Goal: Task Accomplishment & Management: Use online tool/utility

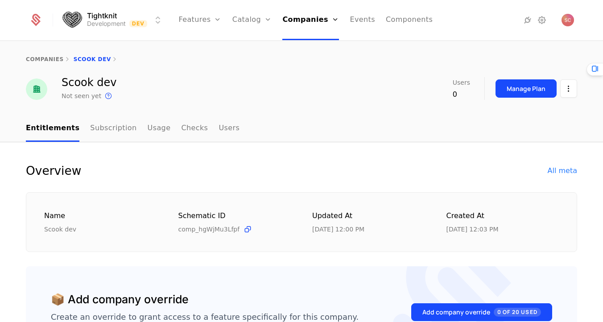
click at [541, 21] on icon at bounding box center [541, 20] width 11 height 11
click at [211, 21] on link "Features" at bounding box center [199, 20] width 43 height 40
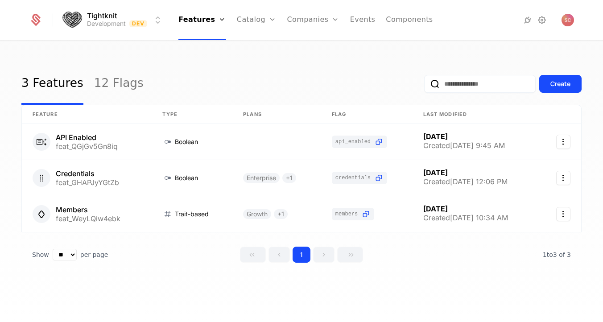
click at [526, 20] on icon at bounding box center [527, 20] width 11 height 11
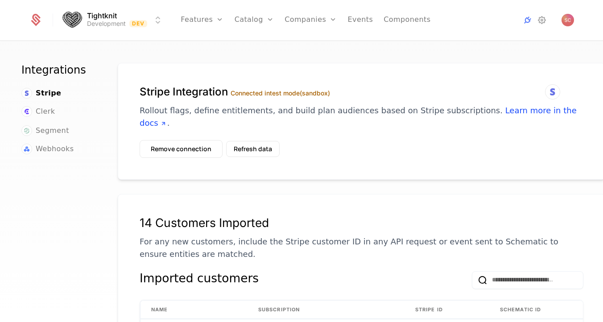
click at [70, 146] on span "Webhooks" at bounding box center [55, 149] width 38 height 11
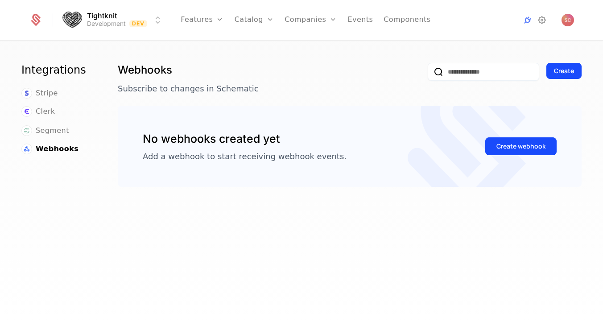
click at [509, 147] on div "Create webhook" at bounding box center [520, 146] width 49 height 9
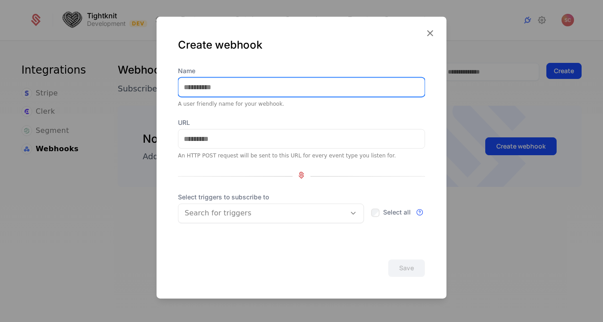
click at [304, 84] on input "Name" at bounding box center [301, 87] width 246 height 19
type input "****"
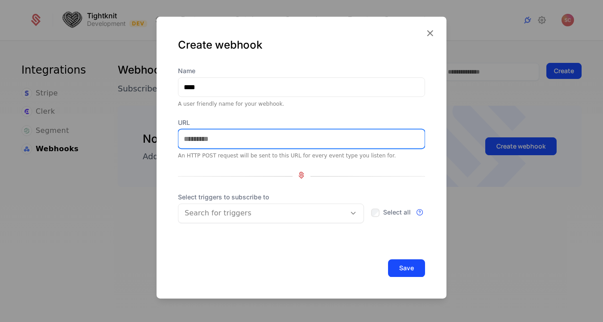
click at [308, 138] on input "URL" at bounding box center [301, 138] width 246 height 19
paste input "**********"
type input "**********"
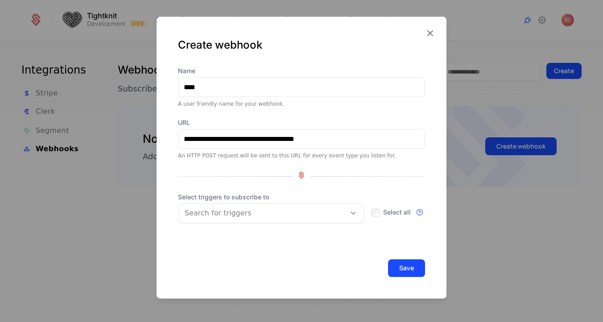
click at [319, 115] on div "**********" at bounding box center [301, 148] width 247 height 165
click at [303, 204] on div "Search for triggers" at bounding box center [271, 213] width 186 height 20
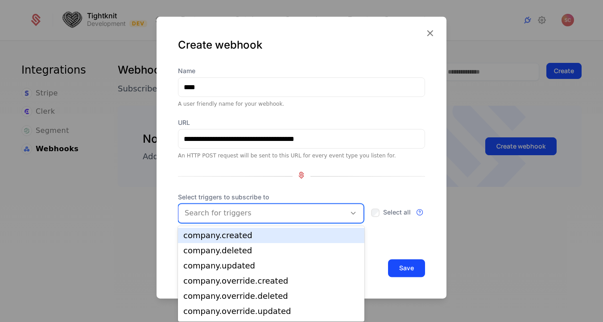
click at [303, 204] on div "Search for triggers" at bounding box center [271, 213] width 186 height 20
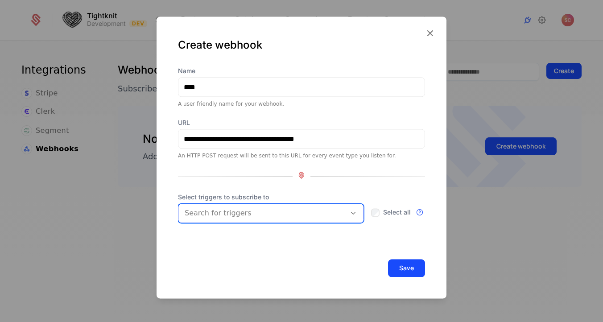
click at [377, 214] on div "Select triggers to subscribe to Search for triggers Select all Subscribe to all…" at bounding box center [301, 208] width 247 height 30
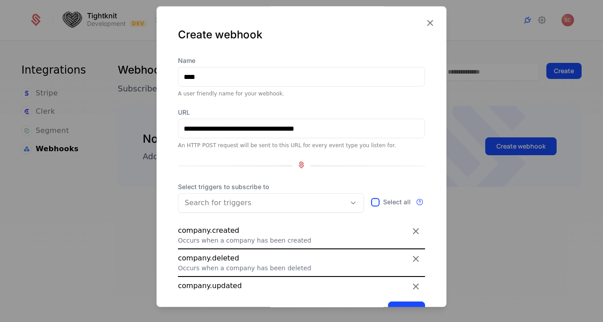
scroll to position [34, 0]
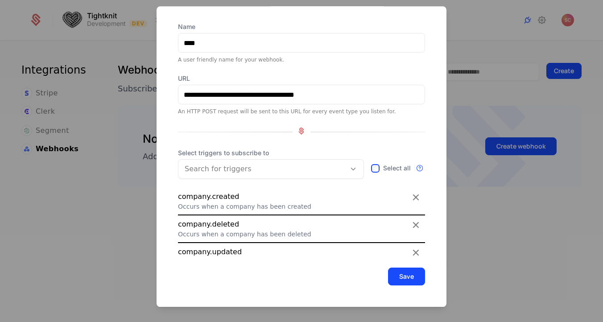
click at [404, 279] on button "Save" at bounding box center [406, 276] width 37 height 18
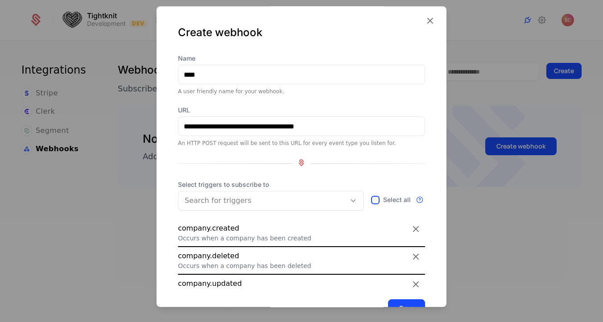
scroll to position [0, 0]
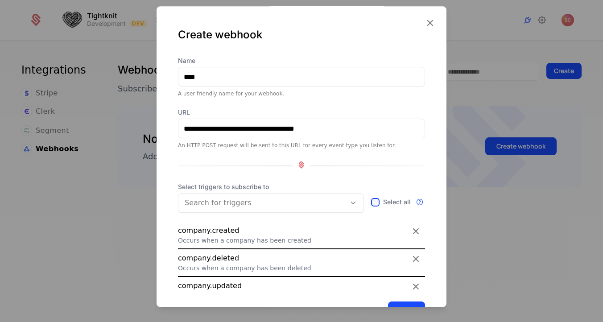
click at [399, 303] on button "Save" at bounding box center [406, 310] width 37 height 18
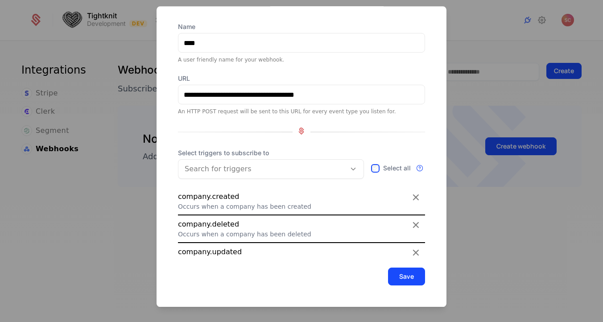
click at [420, 299] on div "**********" at bounding box center [301, 139] width 290 height 334
click at [416, 280] on button "Save" at bounding box center [406, 276] width 37 height 18
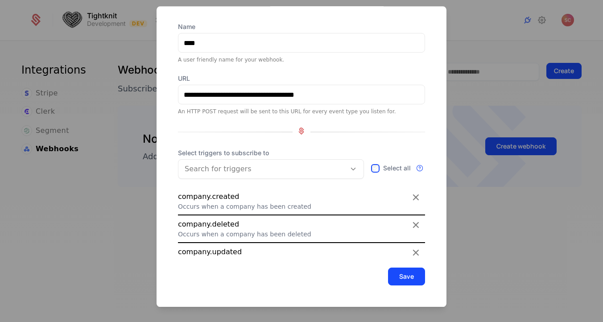
click at [416, 280] on button "Save" at bounding box center [406, 276] width 37 height 18
click at [441, 267] on div "**********" at bounding box center [301, 139] width 290 height 334
click at [374, 167] on icon at bounding box center [374, 168] width 7 height 7
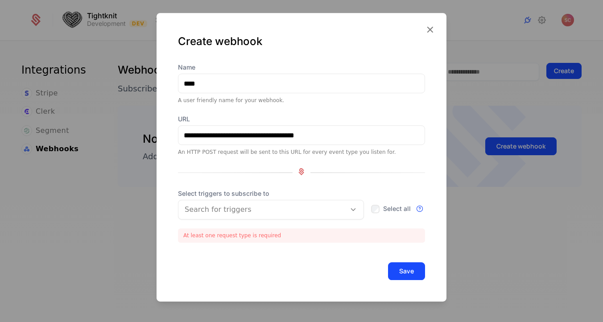
click at [336, 198] on div "Select triggers to subscribe to Search for triggers" at bounding box center [271, 204] width 186 height 30
click at [328, 206] on div at bounding box center [262, 209] width 155 height 12
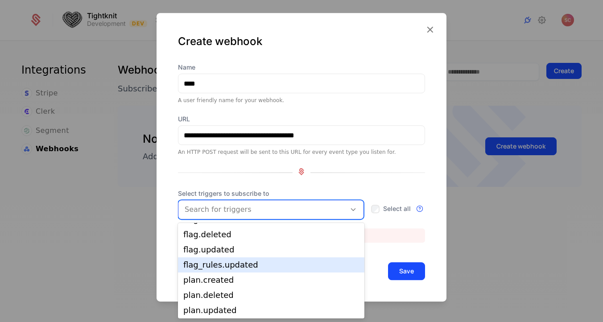
scroll to position [236, 0]
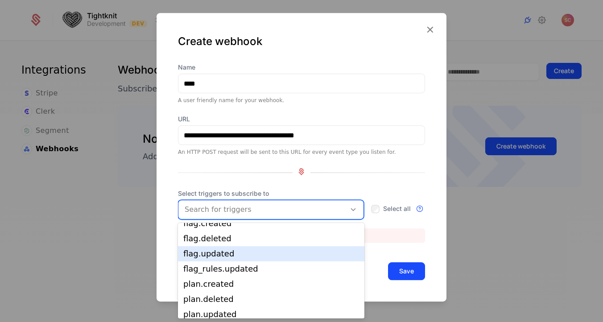
click at [299, 252] on div "flag.updated" at bounding box center [271, 254] width 176 height 8
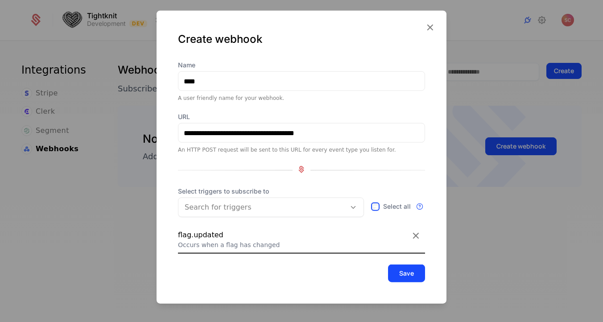
click at [407, 275] on button "Save" at bounding box center [406, 273] width 37 height 18
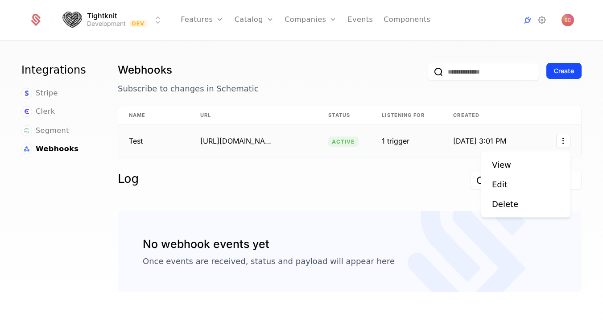
click at [565, 143] on html "Tightknit Development Dev Features Features Flags Catalog Plans Add Ons Credits…" at bounding box center [301, 161] width 603 height 322
click at [519, 187] on div "Edit" at bounding box center [526, 184] width 68 height 12
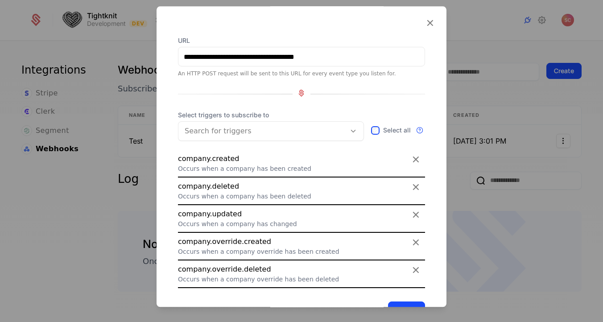
scroll to position [77, 0]
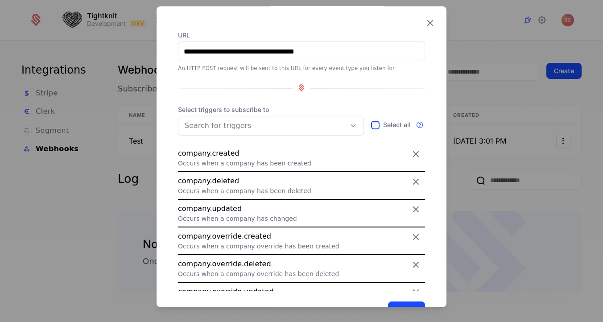
click at [398, 303] on button "Save" at bounding box center [406, 310] width 37 height 18
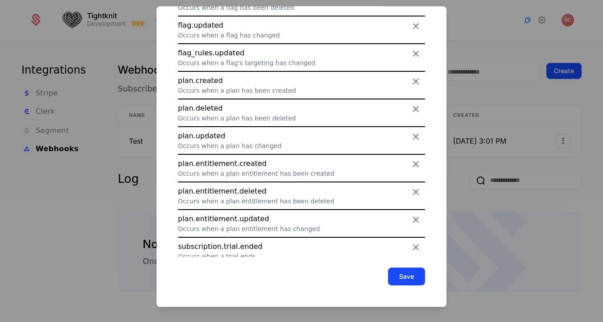
scroll to position [862, 0]
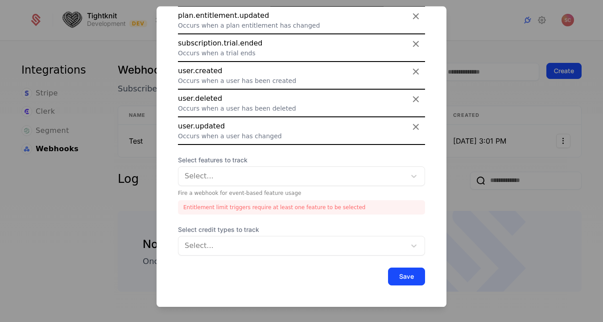
click at [309, 200] on div "Entitlement limit triggers require at least one feature to be selected" at bounding box center [301, 207] width 247 height 14
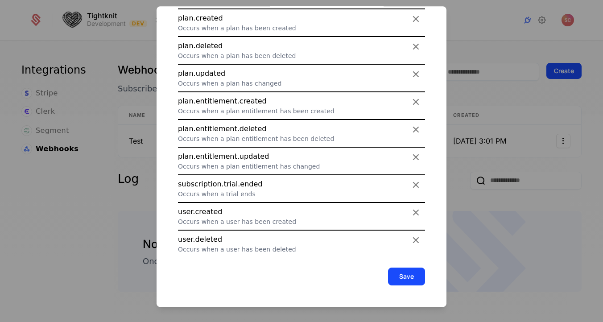
scroll to position [718, 0]
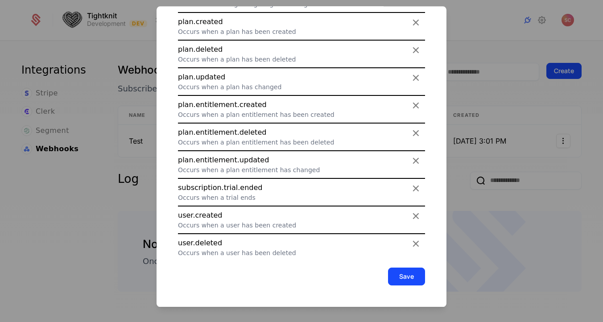
click at [412, 99] on icon at bounding box center [416, 105] width 12 height 12
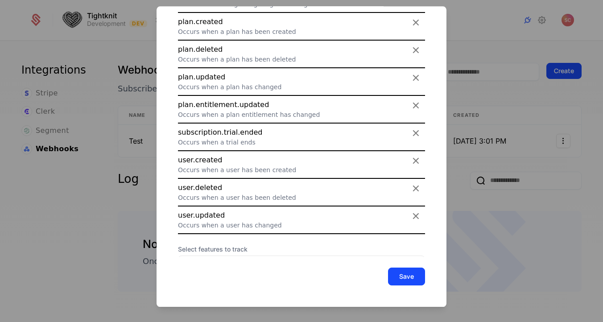
click at [412, 99] on icon at bounding box center [416, 105] width 12 height 12
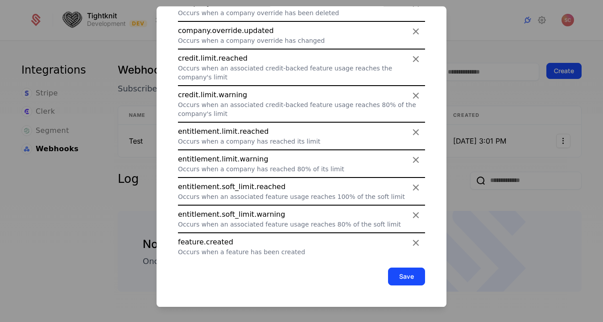
scroll to position [311, 0]
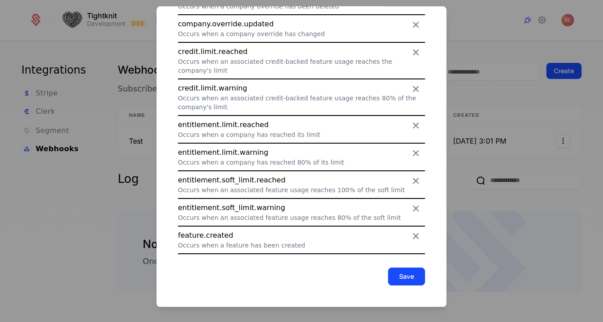
click at [413, 119] on icon at bounding box center [416, 125] width 12 height 12
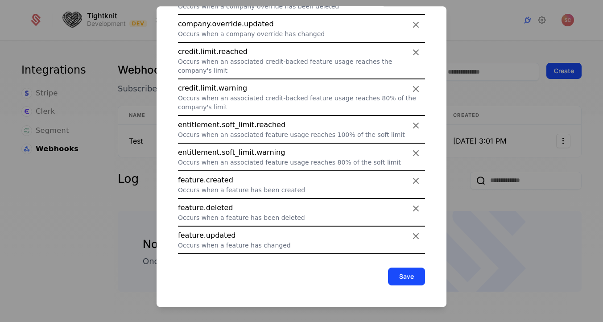
click at [413, 119] on icon at bounding box center [416, 125] width 12 height 12
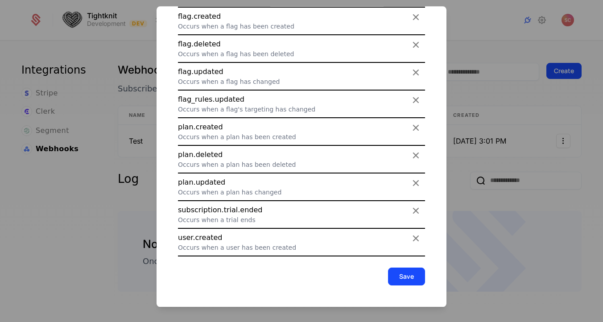
scroll to position [669, 0]
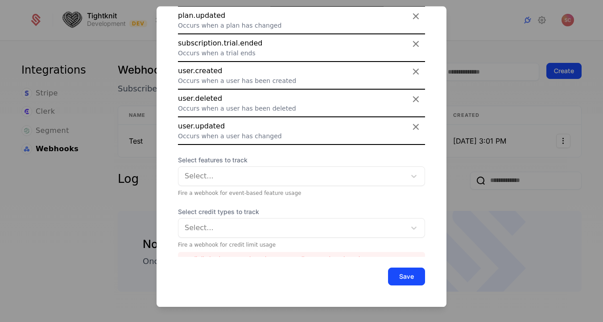
click at [407, 277] on button "Save" at bounding box center [406, 276] width 37 height 18
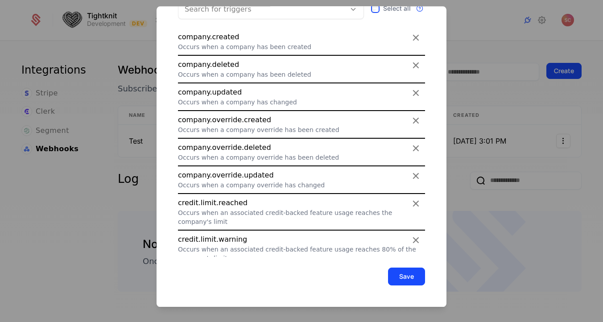
scroll to position [159, 0]
click at [416, 203] on icon at bounding box center [416, 204] width 12 height 12
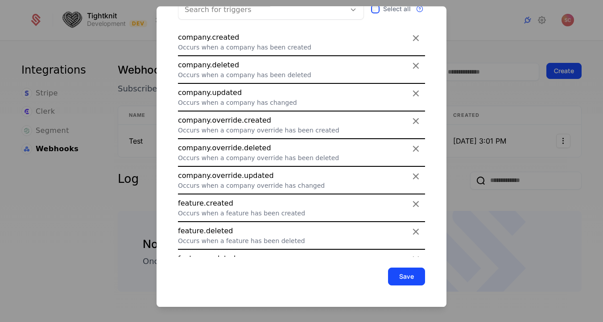
click at [416, 197] on div "feature.created Occurs when a feature has been created" at bounding box center [301, 208] width 247 height 28
click at [398, 274] on button "Save" at bounding box center [406, 276] width 37 height 18
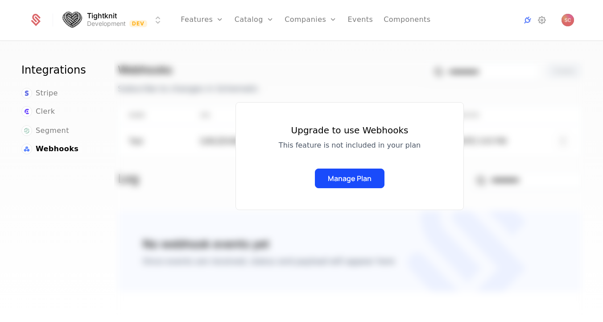
click at [380, 85] on div "Upgrade to use Webhooks This feature is not included in your plan Manage Plan" at bounding box center [349, 194] width 471 height 271
click at [350, 176] on button "Manage Plan" at bounding box center [350, 178] width 70 height 20
click at [468, 123] on div "Upgrade to use Webhooks This feature is not included in your plan Manage Plan" at bounding box center [349, 194] width 471 height 271
click at [207, 60] on link "Flags" at bounding box center [211, 57] width 41 height 7
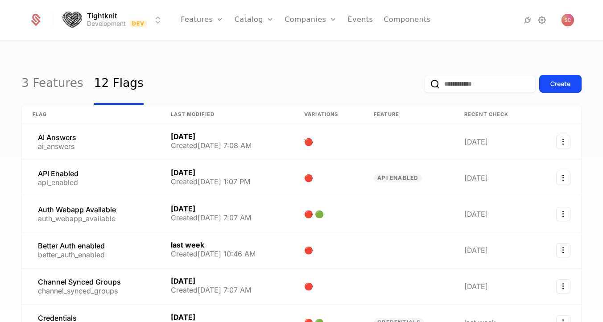
click at [559, 85] on div "Create" at bounding box center [560, 83] width 20 height 9
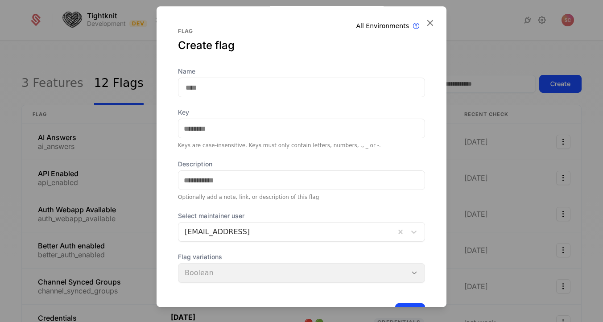
click at [278, 94] on input "Name" at bounding box center [301, 88] width 247 height 20
type input "*"
type input "**"
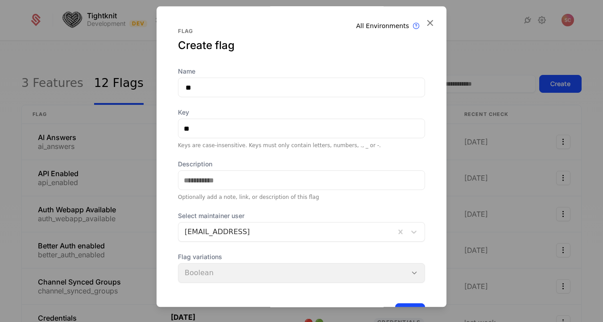
type input "***"
type input "****"
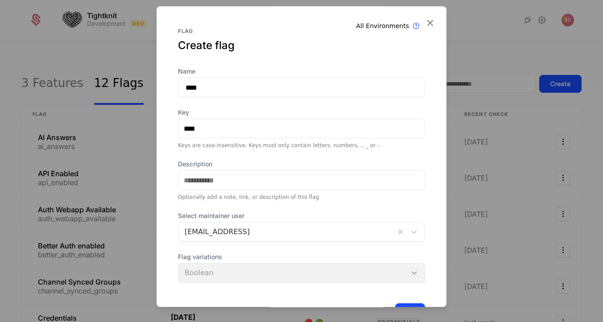
click at [298, 65] on div "Flag Create flag Name **** Key **** Keys are case-insensitive. Keys must only c…" at bounding box center [301, 160] width 247 height 265
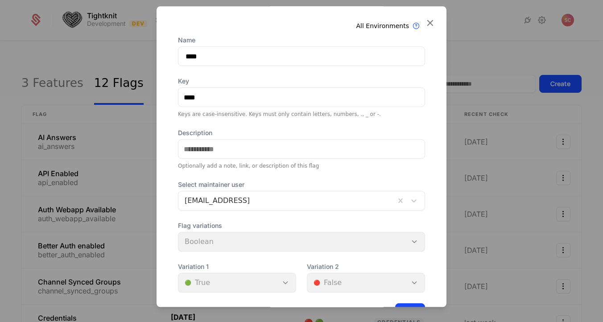
scroll to position [34, 0]
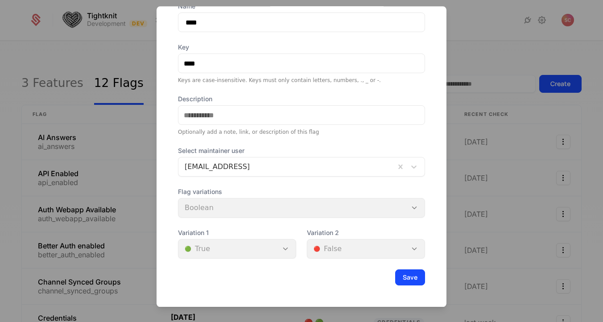
click at [408, 275] on button "Save" at bounding box center [410, 277] width 30 height 16
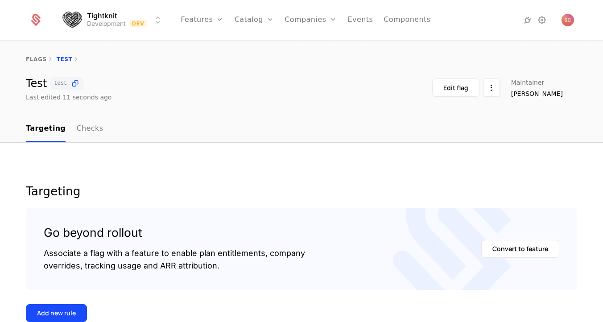
click at [464, 93] on button "Edit flag" at bounding box center [455, 87] width 47 height 18
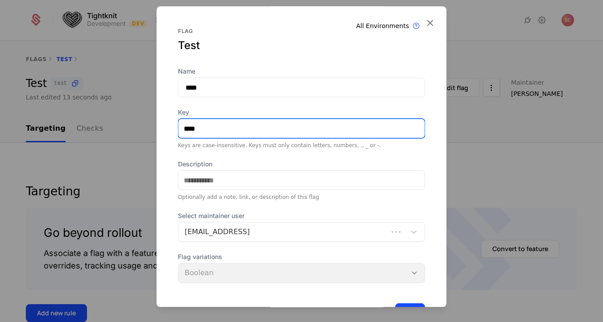
click at [334, 134] on input "****" at bounding box center [301, 128] width 246 height 19
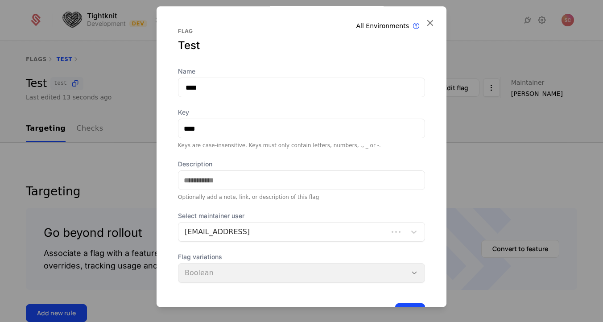
click at [341, 92] on input "****" at bounding box center [301, 88] width 247 height 20
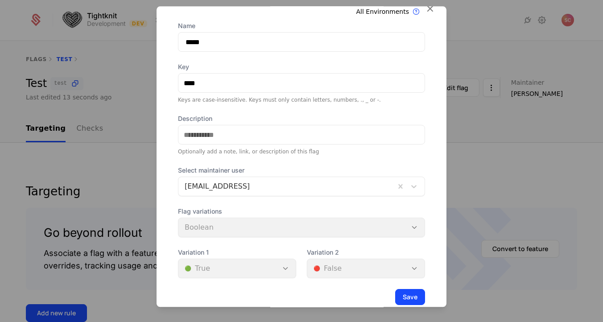
scroll to position [34, 0]
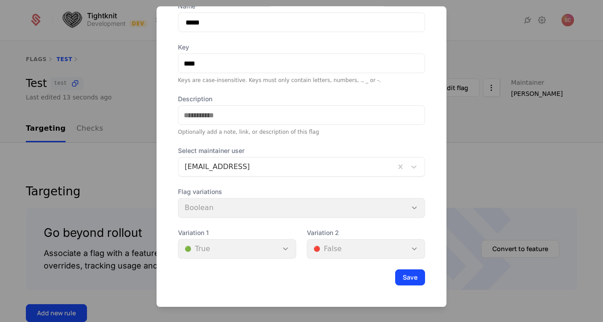
type input "*****"
click at [409, 272] on button "Save" at bounding box center [410, 277] width 30 height 16
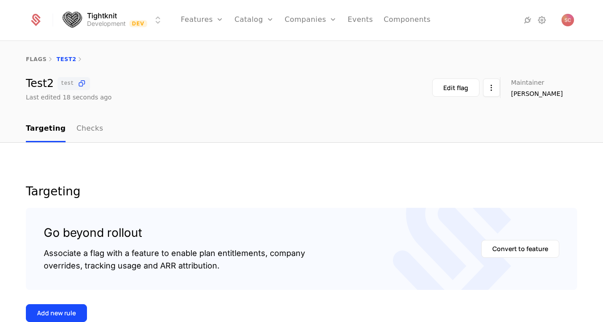
click at [267, 100] on div "Test2 test Last edited 18 seconds ago Edit flag Maintainer Stephen Cook" at bounding box center [301, 89] width 551 height 25
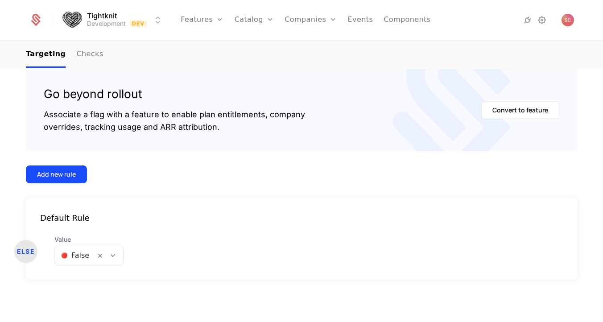
scroll to position [0, 0]
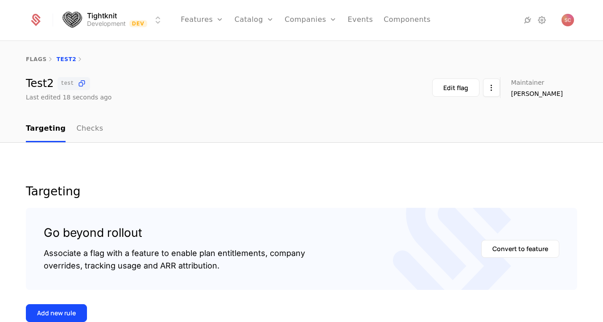
click at [505, 88] on html "Tightknit Development Dev Features Features Flags Catalog Plans Add Ons Credits…" at bounding box center [301, 161] width 603 height 322
click at [376, 73] on html "Tightknit Development Dev Features Features Flags Catalog Plans Add Ons Credits…" at bounding box center [301, 161] width 603 height 322
click at [288, 83] on div "Test2 test Last edited 45 seconds ago Edit flag Maintainer Stephen Cook" at bounding box center [301, 89] width 551 height 25
click at [326, 70] on div "flags Test2" at bounding box center [301, 59] width 603 height 36
click at [308, 47] on link "Companies" at bounding box center [315, 43] width 41 height 7
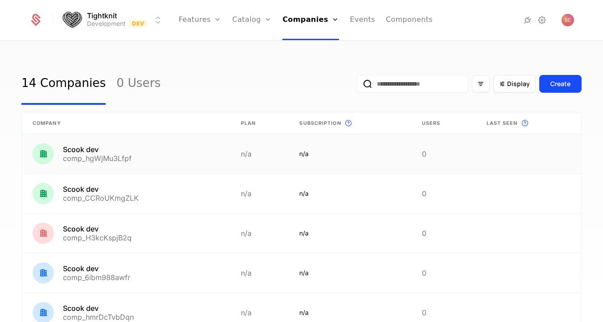
click at [93, 147] on link at bounding box center [126, 153] width 208 height 39
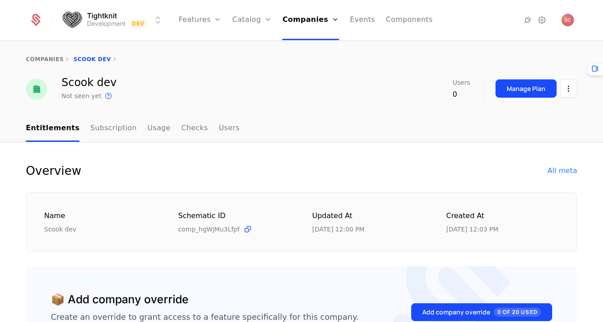
click at [571, 84] on html "Tightknit Development Dev Features Features Flags Catalog Plans Add Ons Credits…" at bounding box center [301, 161] width 603 height 322
click at [349, 133] on html "Tightknit Development Dev Features Features Flags Catalog Plans Add Ons Credits…" at bounding box center [301, 161] width 603 height 322
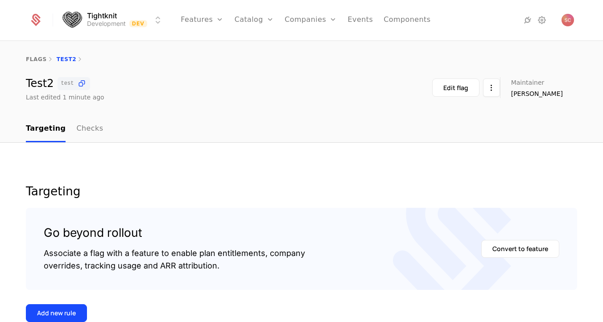
click at [220, 23] on link "Features" at bounding box center [202, 20] width 43 height 40
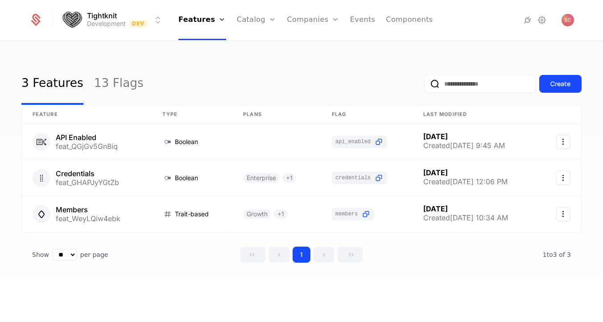
click at [217, 47] on link "Features" at bounding box center [209, 43] width 41 height 7
click at [577, 82] on button "Create" at bounding box center [560, 84] width 42 height 18
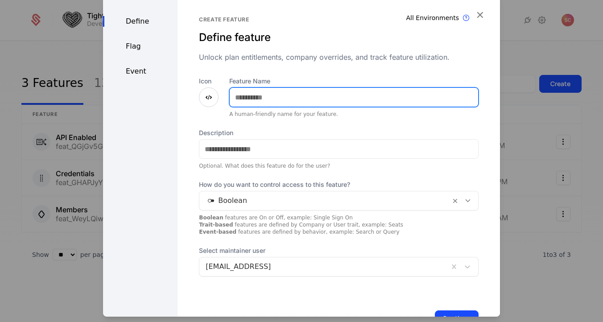
click at [353, 94] on input "Feature Name" at bounding box center [354, 97] width 248 height 19
type input "****"
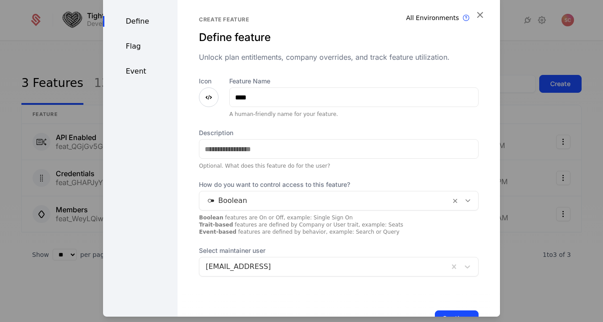
click at [337, 73] on div "Create feature Define feature Unlock plan entitlements, company overrides, and …" at bounding box center [338, 146] width 279 height 260
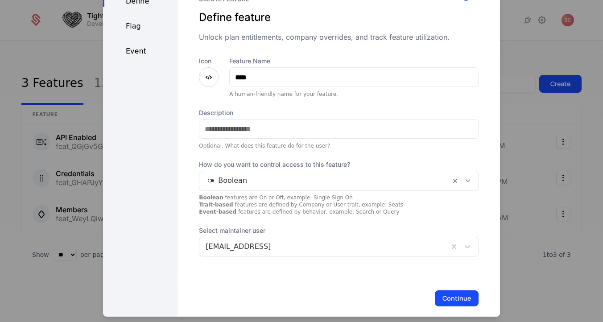
scroll to position [31, 0]
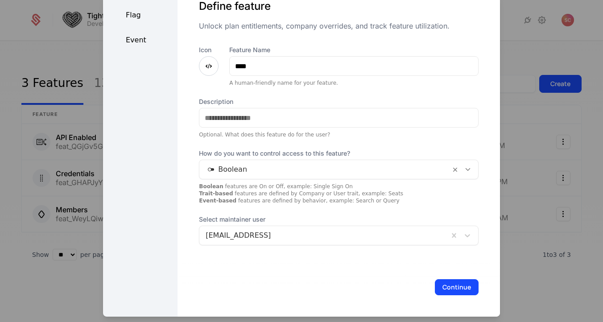
click at [465, 287] on button "Continue" at bounding box center [457, 287] width 44 height 16
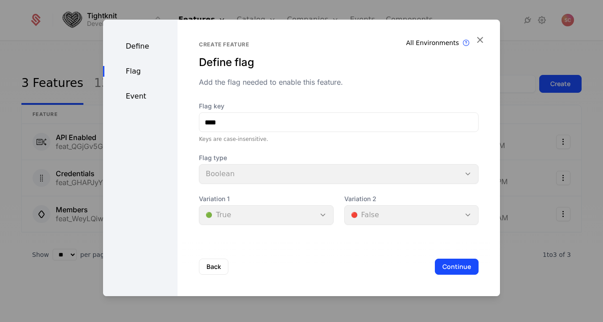
click at [465, 267] on button "Continue" at bounding box center [457, 267] width 44 height 16
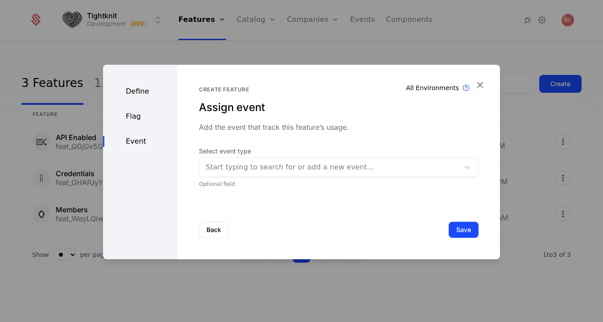
click at [444, 167] on div at bounding box center [328, 167] width 247 height 12
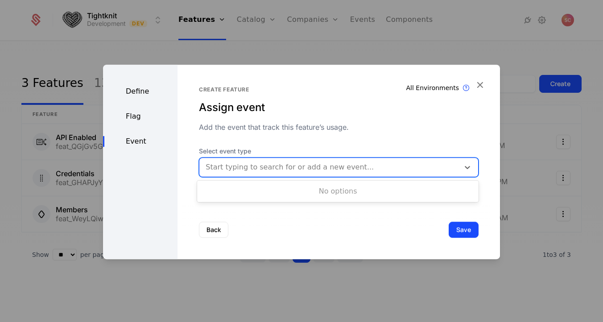
click at [444, 167] on div at bounding box center [328, 167] width 247 height 12
click at [464, 229] on button "Save" at bounding box center [463, 230] width 30 height 16
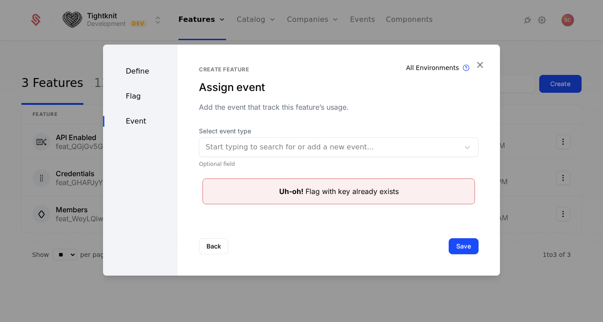
click at [148, 97] on div "Flag" at bounding box center [140, 96] width 74 height 11
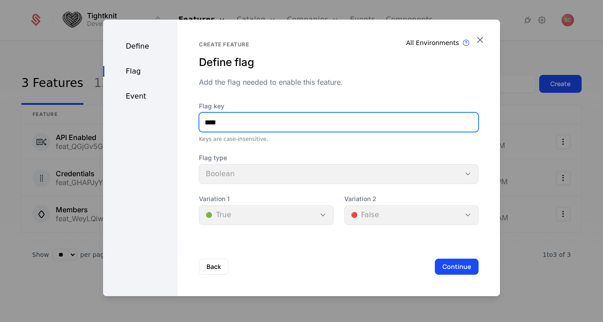
click at [259, 120] on input "****" at bounding box center [338, 122] width 279 height 19
type input "*****"
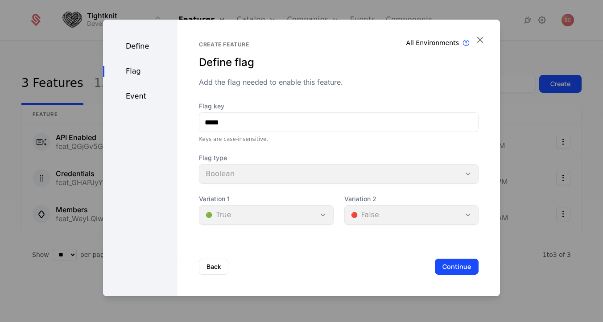
click at [460, 269] on button "Continue" at bounding box center [457, 267] width 44 height 16
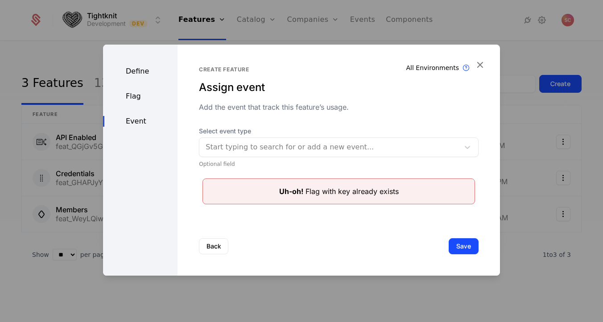
click at [456, 242] on button "Save" at bounding box center [463, 246] width 30 height 16
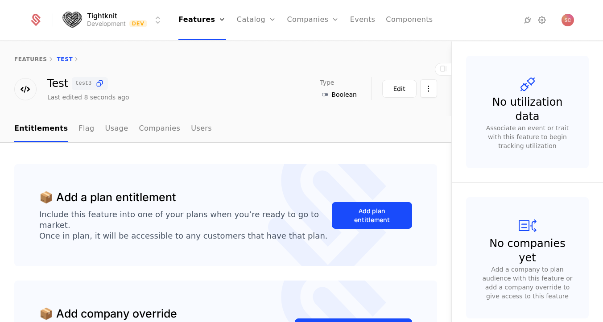
click at [139, 126] on link "Companies" at bounding box center [159, 129] width 41 height 26
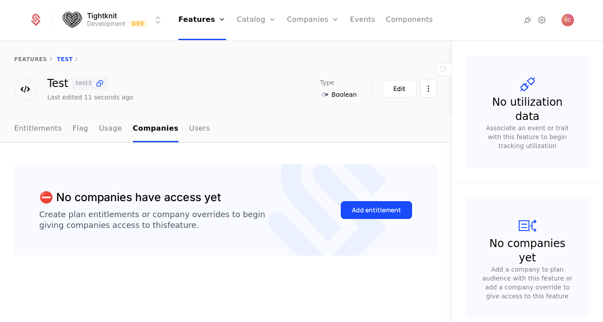
click at [37, 131] on link "Entitlements" at bounding box center [38, 129] width 48 height 26
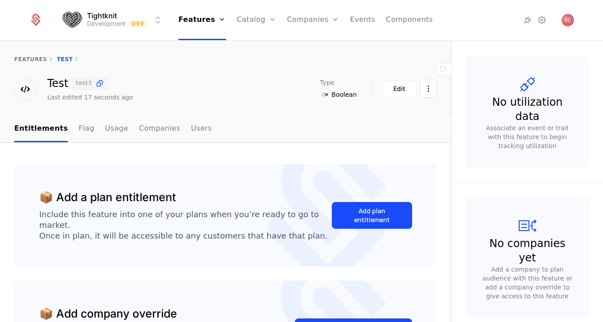
click at [87, 124] on ul "Entitlements Flag Usage Companies Users" at bounding box center [112, 129] width 197 height 26
click at [82, 128] on link "Flag" at bounding box center [86, 129] width 16 height 26
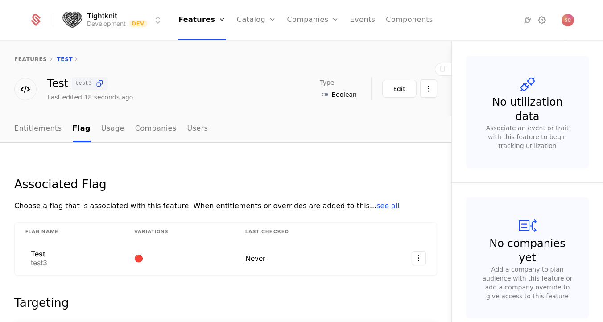
click at [138, 130] on link "Companies" at bounding box center [155, 129] width 41 height 26
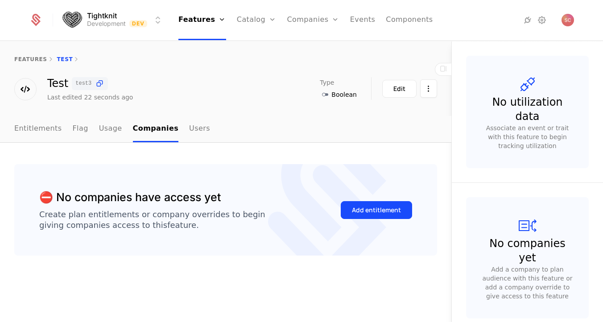
click at [106, 129] on link "Usage" at bounding box center [110, 129] width 23 height 26
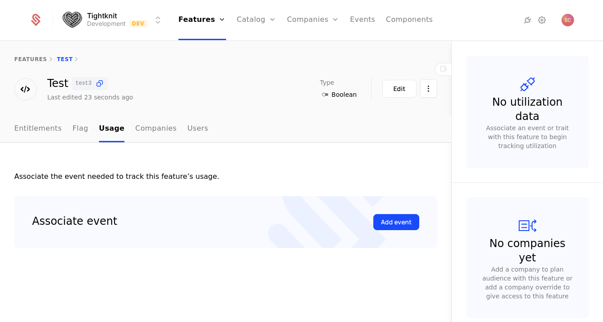
click at [149, 129] on link "Companies" at bounding box center [155, 129] width 41 height 26
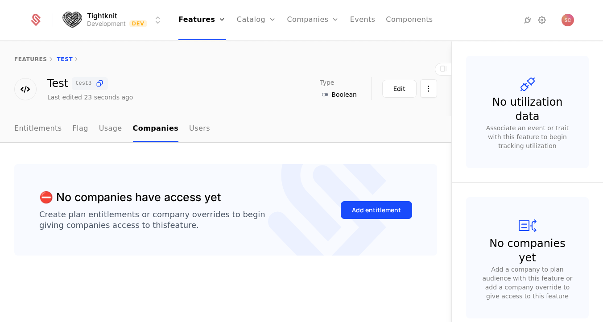
click at [442, 70] on icon at bounding box center [443, 68] width 11 height 11
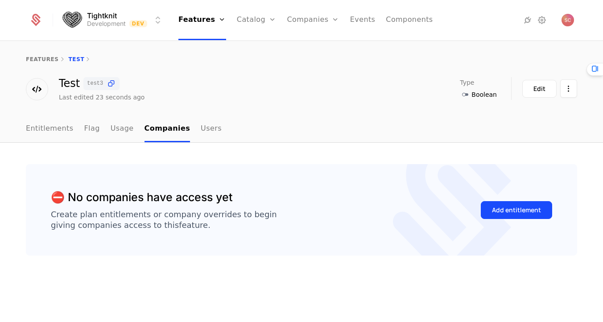
click at [522, 204] on button "Add entitlement" at bounding box center [516, 210] width 71 height 18
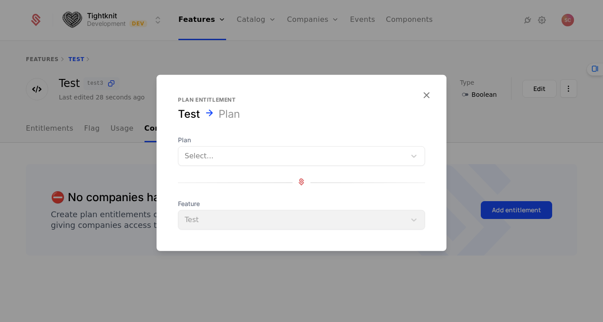
click at [329, 162] on div "Select..." at bounding box center [291, 156] width 227 height 16
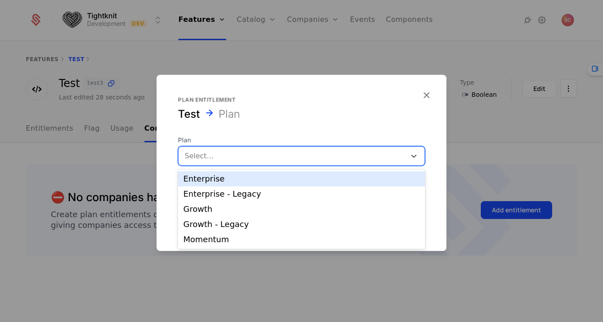
click at [312, 180] on div "Enterprise" at bounding box center [301, 179] width 236 height 8
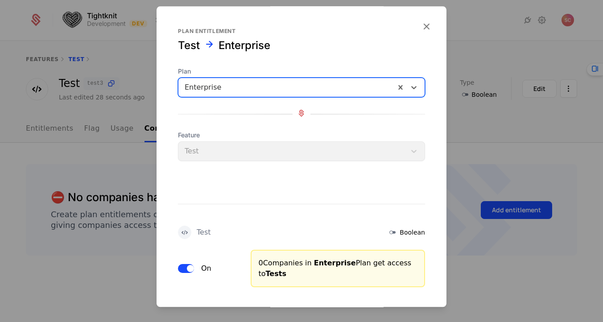
click at [339, 89] on div at bounding box center [287, 87] width 204 height 12
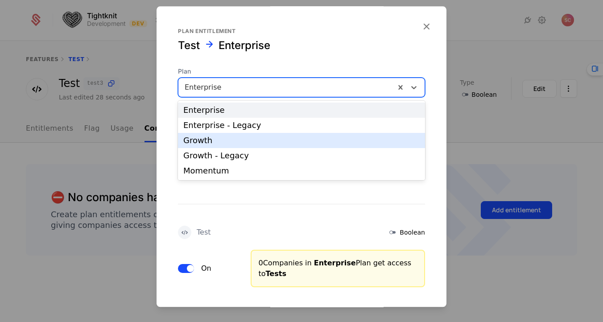
click at [305, 135] on div "Growth" at bounding box center [301, 140] width 247 height 15
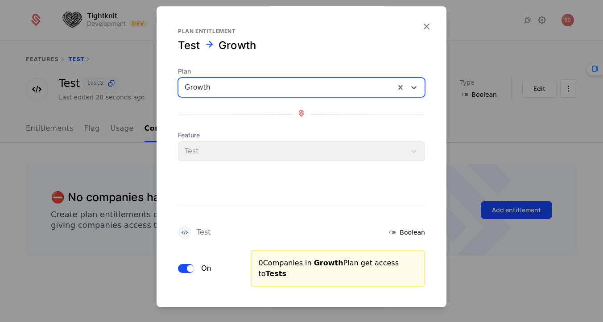
click at [327, 87] on div at bounding box center [287, 87] width 204 height 12
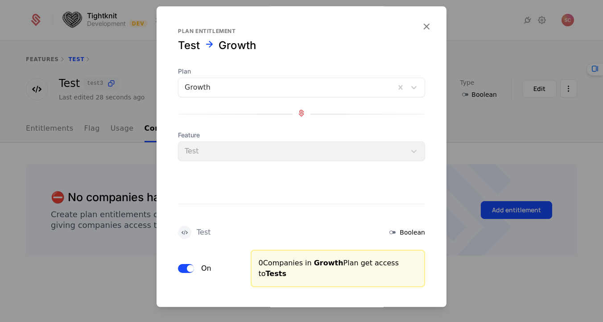
click at [272, 218] on div "Test Boolean On 0 Companies in Growth Plan get access to Tests" at bounding box center [301, 224] width 290 height 126
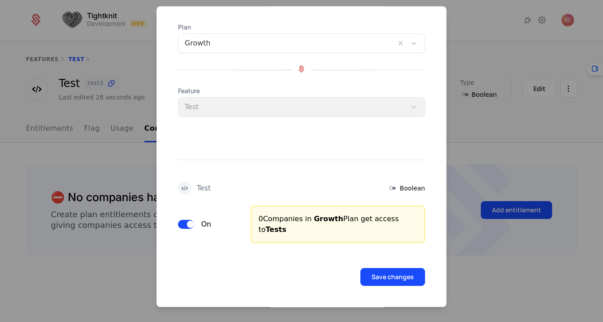
click at [385, 280] on button "Save changes" at bounding box center [392, 277] width 65 height 18
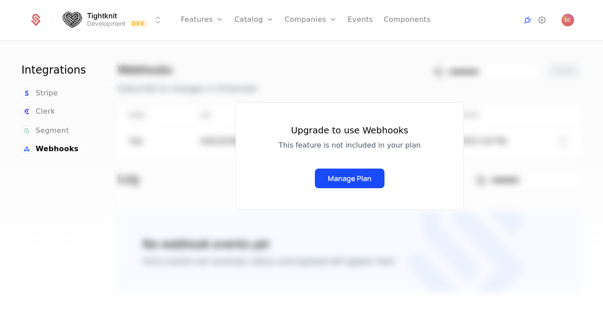
click at [355, 182] on button "Manage Plan" at bounding box center [350, 178] width 70 height 20
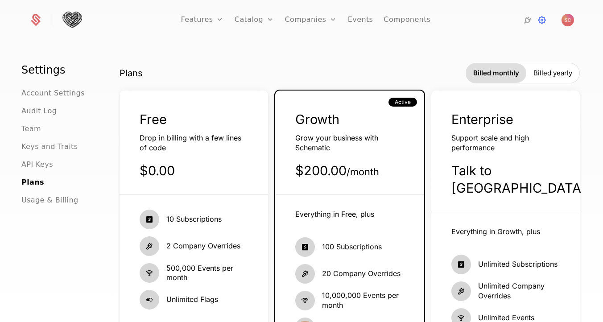
click at [428, 69] on div "Plans Billed monthly Billed yearly" at bounding box center [349, 73] width 460 height 21
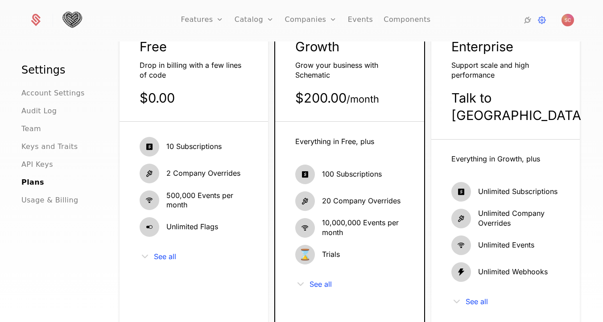
scroll to position [79, 0]
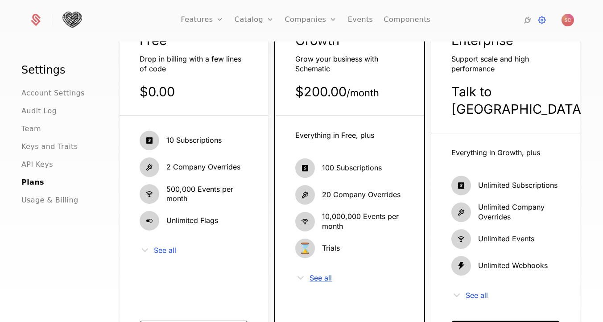
click at [328, 279] on span "See all" at bounding box center [320, 277] width 22 height 7
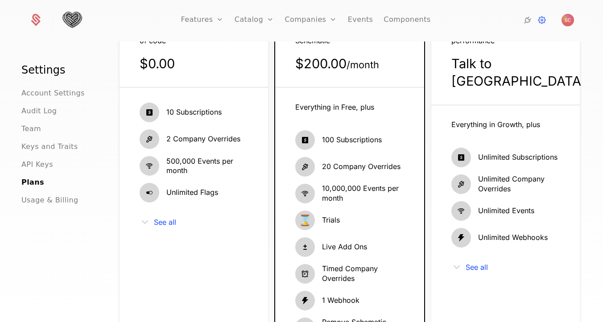
scroll to position [0, 0]
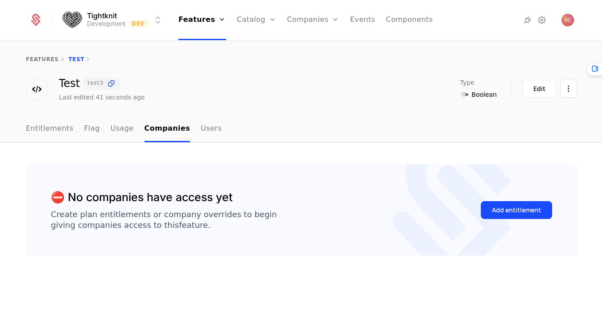
click at [43, 130] on link "Entitlements" at bounding box center [50, 129] width 48 height 26
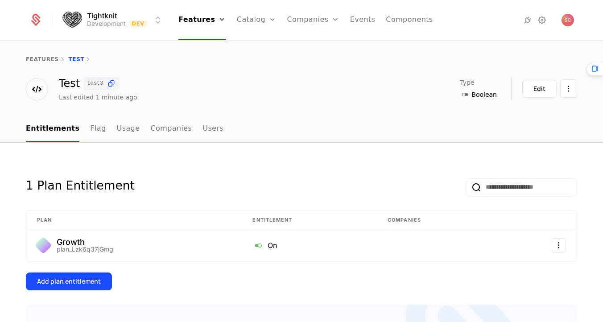
click at [151, 131] on link "Companies" at bounding box center [170, 129] width 41 height 26
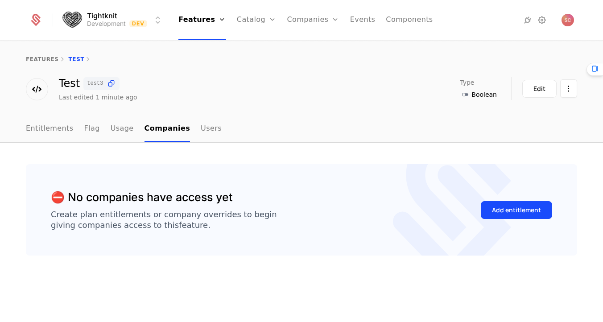
click at [510, 205] on div "Add entitlement" at bounding box center [516, 209] width 49 height 9
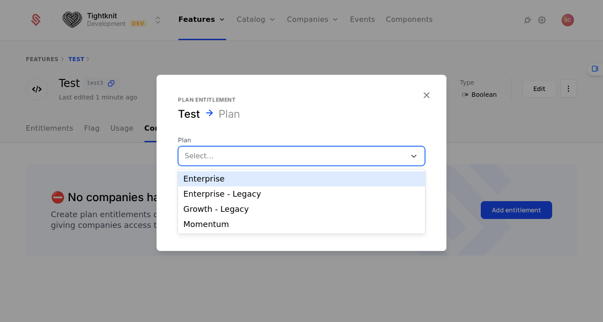
click at [350, 152] on div at bounding box center [292, 156] width 215 height 12
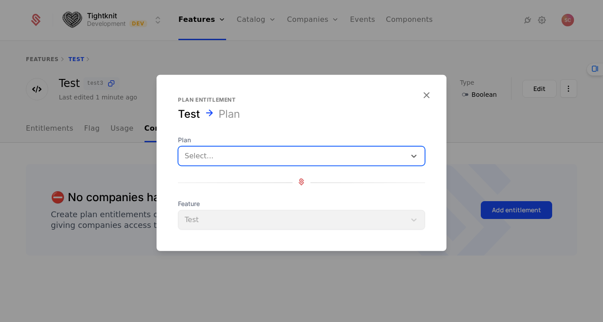
click at [507, 138] on div at bounding box center [301, 161] width 603 height 322
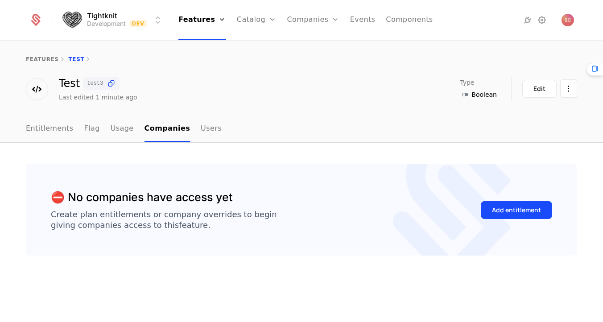
click at [486, 210] on button "Add entitlement" at bounding box center [516, 210] width 71 height 18
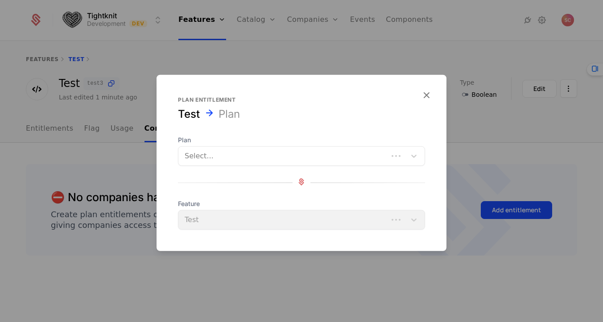
click at [278, 153] on div at bounding box center [283, 156] width 197 height 12
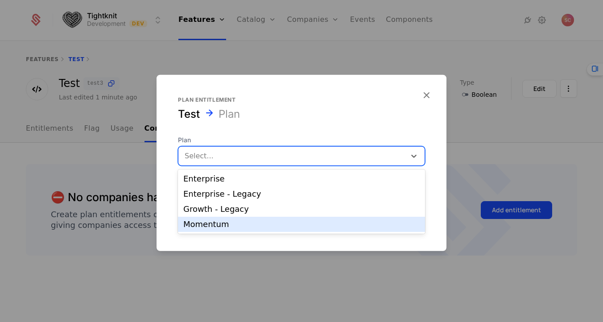
click at [239, 222] on div "Momentum" at bounding box center [301, 224] width 236 height 8
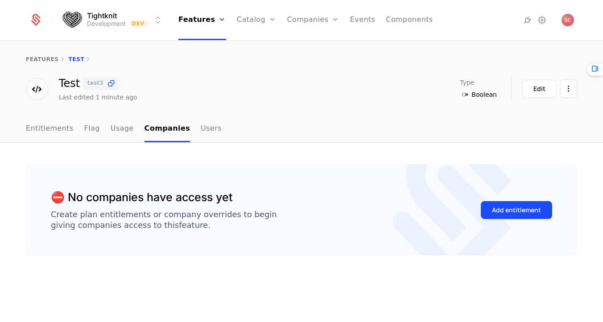
click at [528, 205] on div "Add entitlement" at bounding box center [516, 209] width 49 height 9
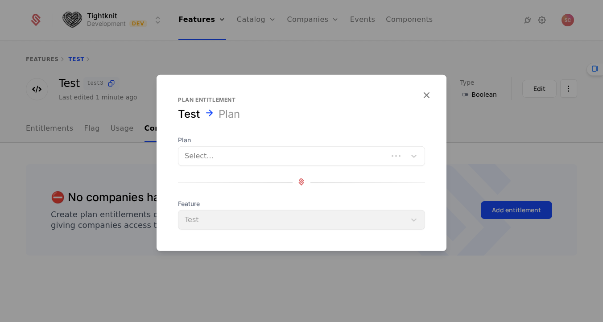
click at [272, 148] on div "Select..." at bounding box center [301, 156] width 247 height 20
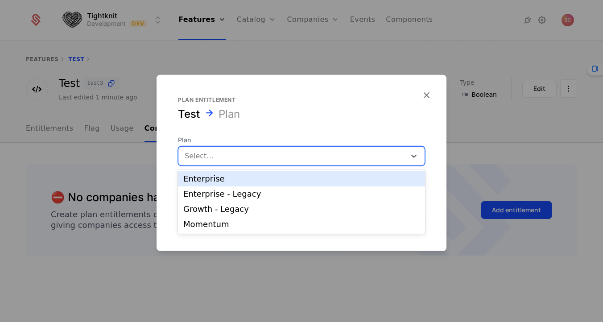
click at [255, 182] on div "Enterprise" at bounding box center [301, 179] width 236 height 8
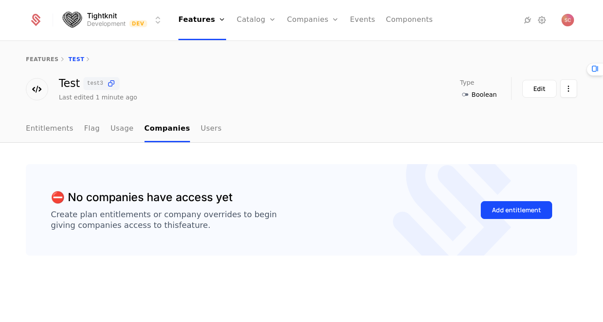
click at [86, 135] on link "Flag" at bounding box center [92, 129] width 16 height 26
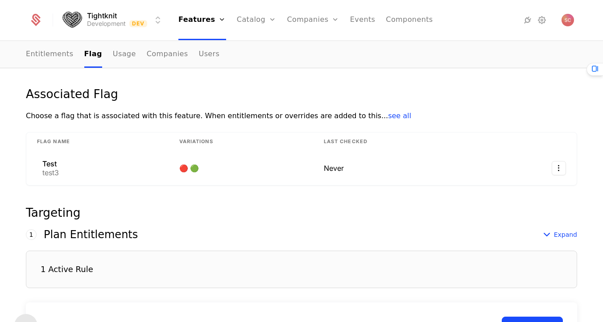
scroll to position [98, 0]
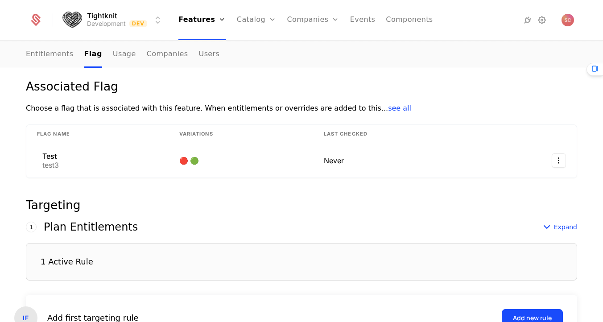
click at [388, 108] on span "see all" at bounding box center [399, 108] width 23 height 8
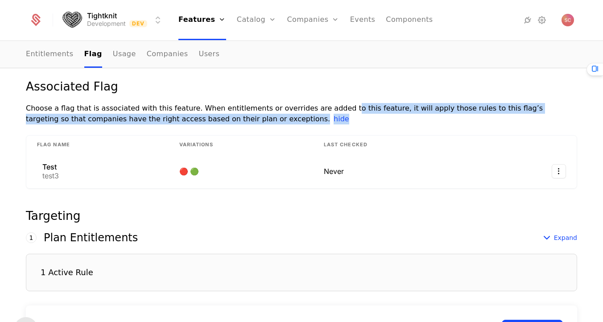
drag, startPoint x: 327, startPoint y: 106, endPoint x: 330, endPoint y: 117, distance: 11.7
click at [330, 117] on div "Choose a flag that is associated with this feature. When entitlements or overri…" at bounding box center [301, 113] width 551 height 21
drag, startPoint x: 396, startPoint y: 105, endPoint x: 396, endPoint y: 135, distance: 30.3
click at [396, 135] on div "Associated Flag Choose a flag that is associated with this feature. When entitl…" at bounding box center [301, 135] width 551 height 108
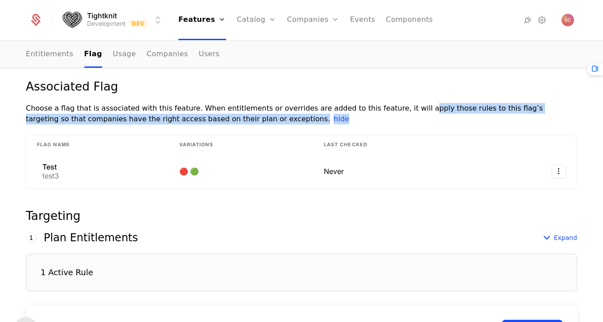
click at [396, 136] on th "Last Checked" at bounding box center [398, 145] width 170 height 19
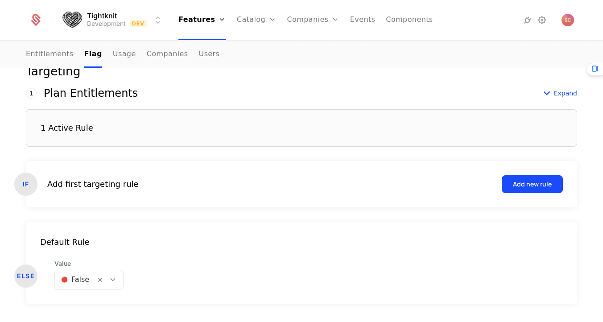
scroll to position [266, 0]
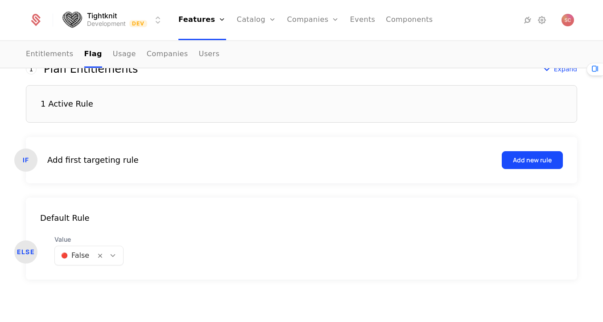
click at [517, 163] on div "Add new rule" at bounding box center [532, 160] width 39 height 9
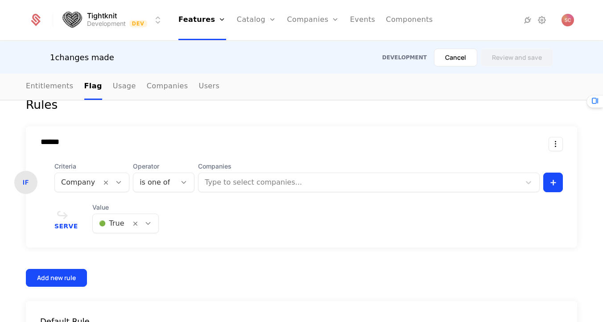
scroll to position [344, 0]
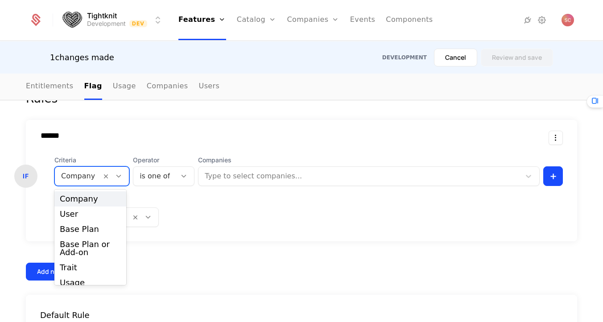
click at [86, 182] on div "Company" at bounding box center [78, 176] width 46 height 16
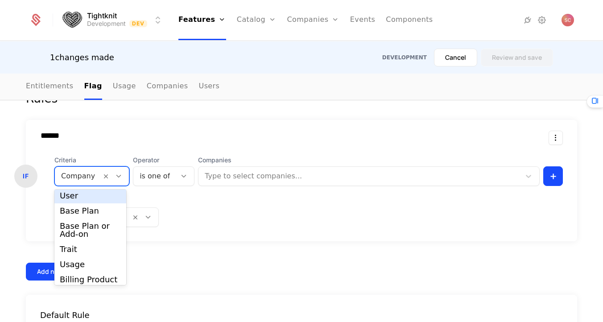
scroll to position [22, 0]
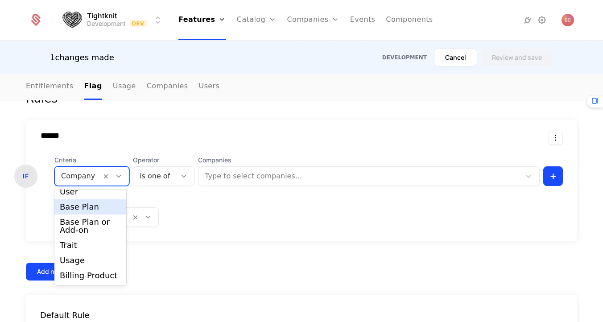
click at [92, 209] on div "Base Plan" at bounding box center [90, 207] width 61 height 8
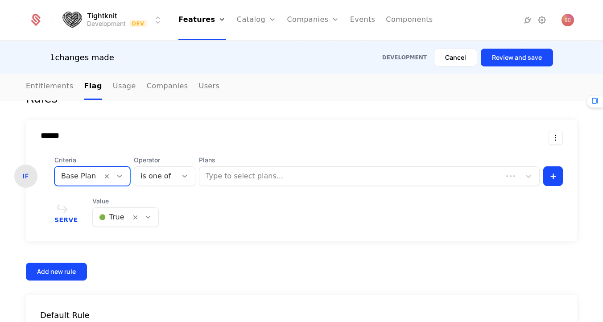
click at [272, 176] on div at bounding box center [351, 176] width 292 height 12
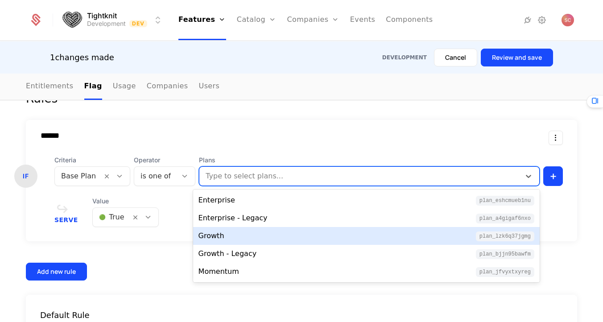
click at [233, 231] on div "Growth plan_Lzk6q37jGmg" at bounding box center [366, 235] width 336 height 11
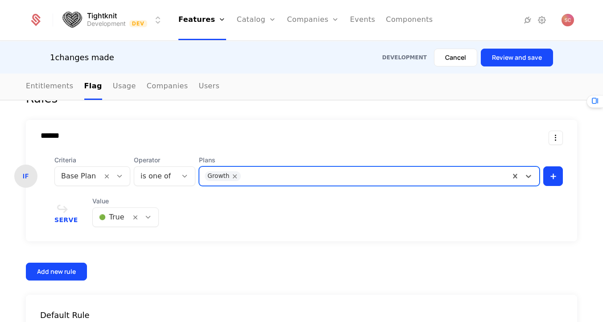
click at [233, 231] on div "****** IF Criteria Base Plan Operator is one of Plans option Growth, selected. …" at bounding box center [301, 180] width 551 height 121
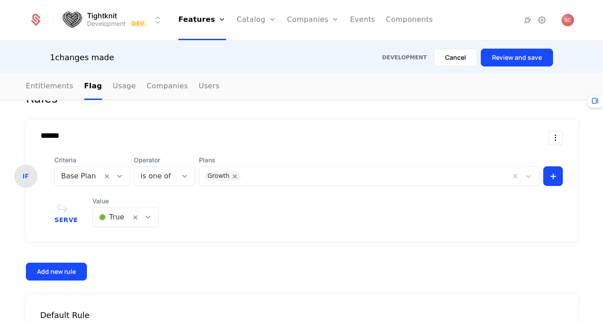
click at [71, 274] on div "Add new rule" at bounding box center [56, 271] width 39 height 9
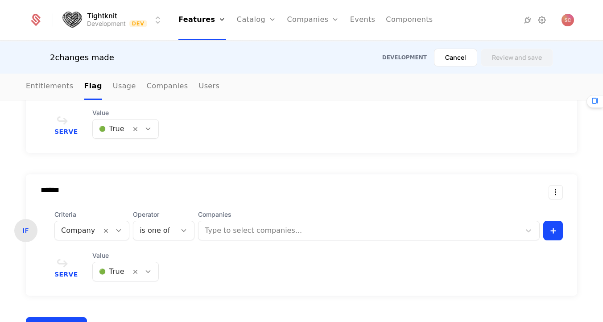
scroll to position [427, 0]
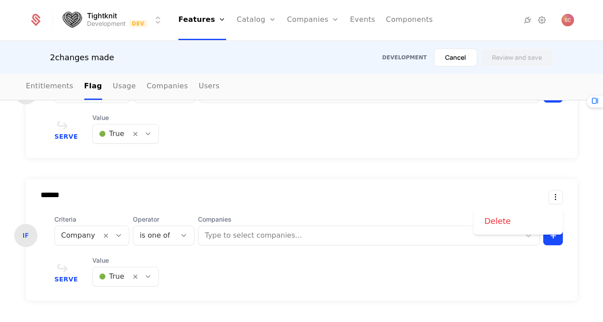
click at [559, 193] on html "Tightknit Development Dev Features Features Flags Catalog Plans Add Ons Credits…" at bounding box center [301, 161] width 603 height 322
click at [528, 222] on div "Delete" at bounding box center [518, 221] width 68 height 12
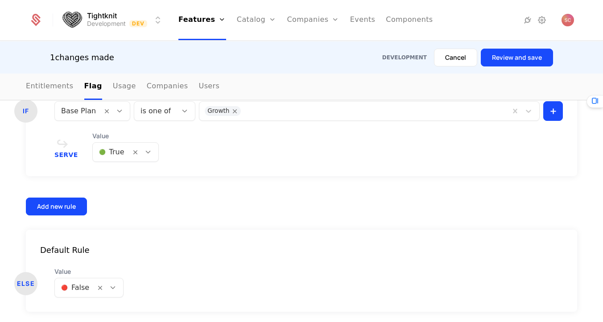
click at [532, 54] on button "Review and save" at bounding box center [517, 58] width 72 height 18
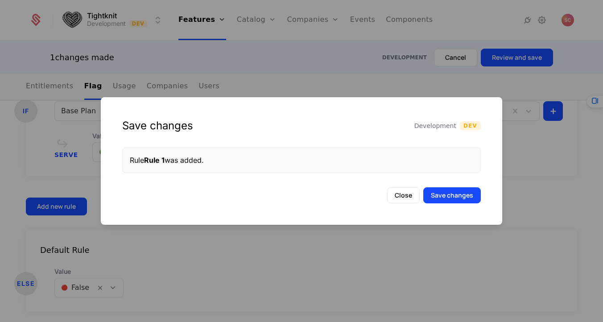
click at [449, 191] on button "Save changes" at bounding box center [452, 195] width 58 height 16
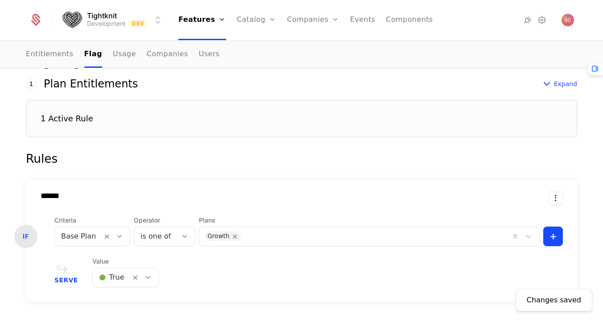
scroll to position [247, 0]
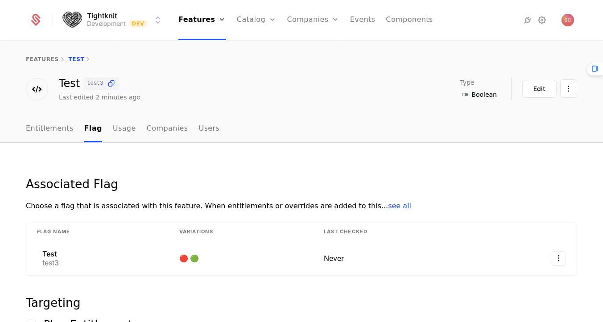
click at [154, 140] on link "Companies" at bounding box center [167, 129] width 41 height 26
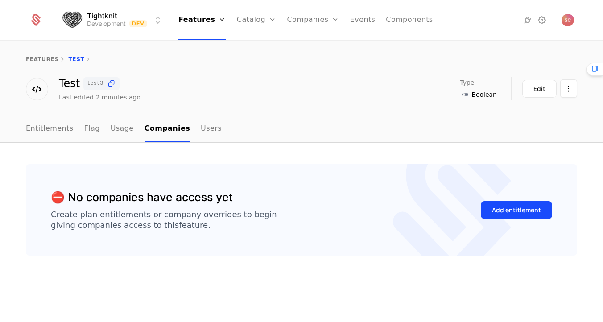
click at [304, 47] on link "Companies" at bounding box center [318, 43] width 41 height 7
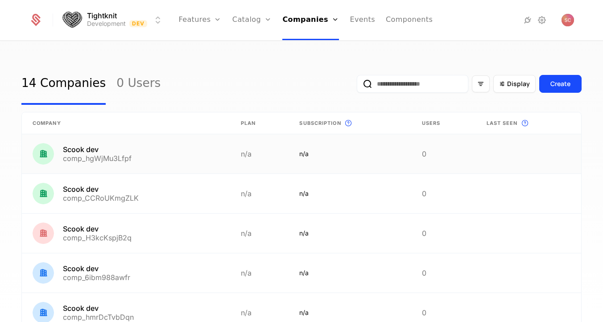
click at [94, 156] on link at bounding box center [126, 153] width 208 height 39
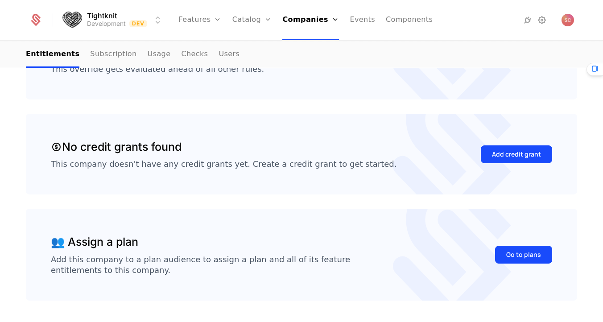
scroll to position [287, 0]
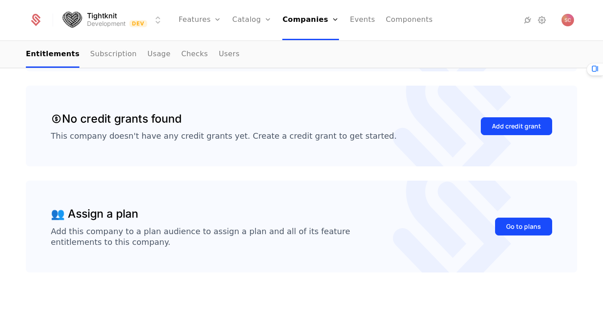
click at [529, 230] on div "Go to plans" at bounding box center [523, 226] width 35 height 9
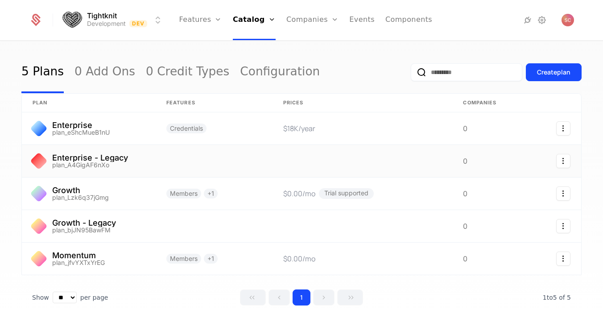
scroll to position [14, 0]
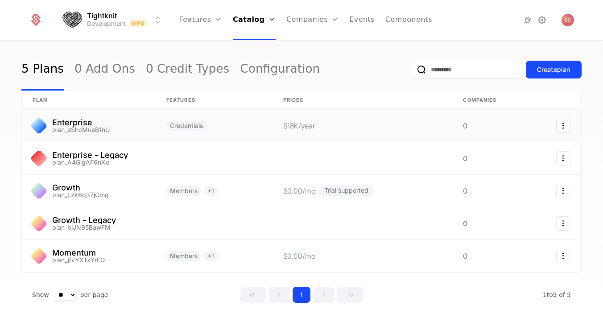
click at [233, 131] on link at bounding box center [214, 126] width 117 height 32
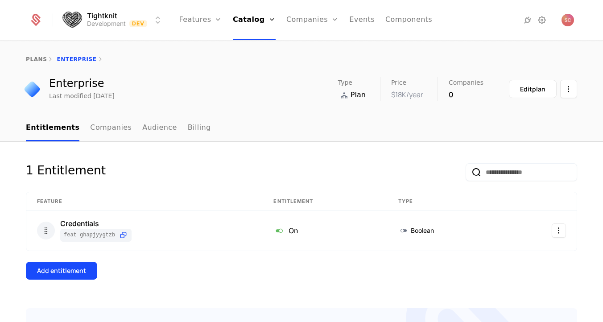
click at [103, 134] on link "Companies" at bounding box center [110, 128] width 41 height 26
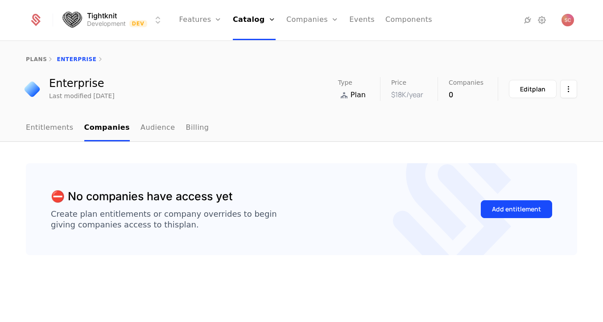
click at [513, 204] on button "Add entitlement" at bounding box center [516, 209] width 71 height 18
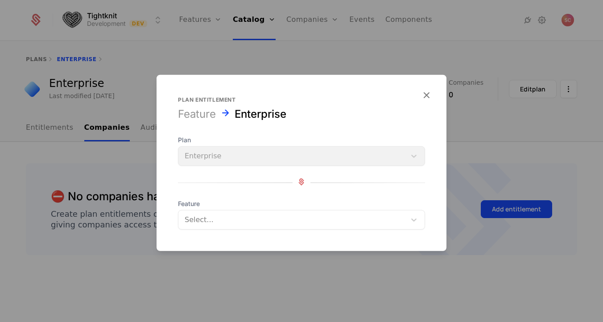
click at [323, 160] on div "Plan Enterprise" at bounding box center [301, 151] width 247 height 30
click at [285, 233] on form "Plan entitlement Feature Enterprise Plan Enterprise Feature Select..." at bounding box center [301, 163] width 290 height 176
click at [289, 224] on div at bounding box center [292, 220] width 215 height 12
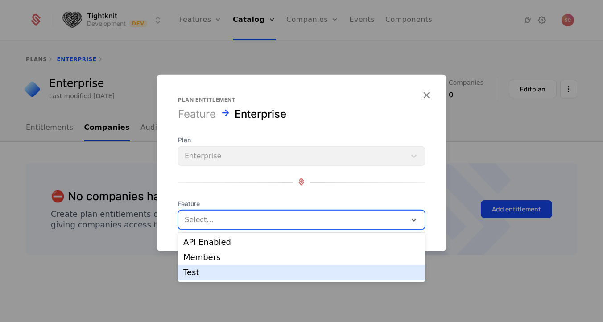
click at [274, 272] on div "Test" at bounding box center [301, 272] width 236 height 8
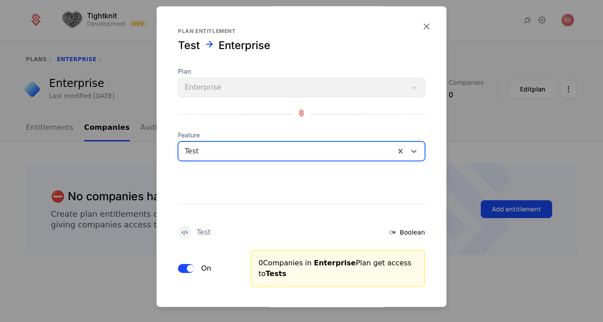
scroll to position [44, 0]
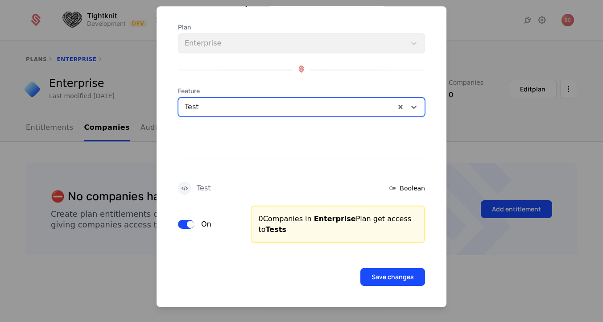
click at [394, 272] on button "Save changes" at bounding box center [392, 277] width 65 height 18
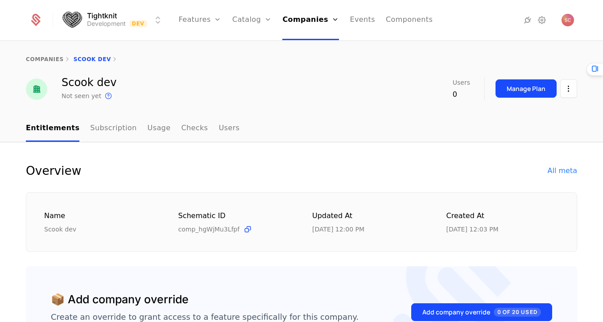
click at [99, 138] on link "Subscription" at bounding box center [113, 128] width 46 height 26
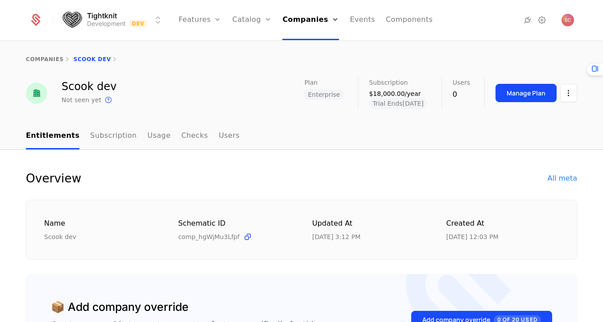
click at [307, 45] on link "Companies" at bounding box center [313, 43] width 41 height 7
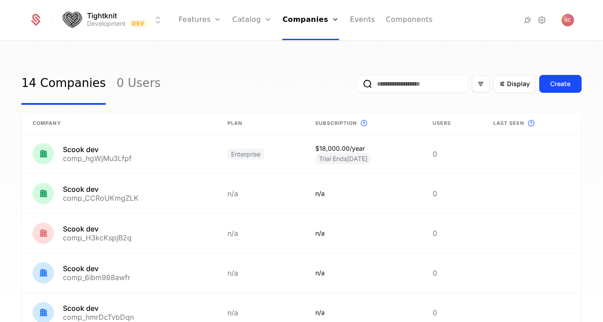
click at [395, 80] on input "email" at bounding box center [412, 84] width 111 height 18
paste input "**********"
type input "**********"
click at [357, 86] on button "submit" at bounding box center [357, 86] width 0 height 0
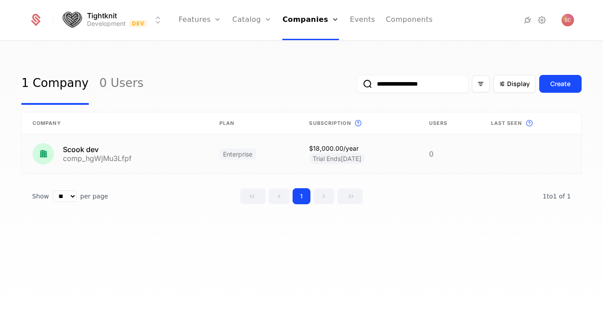
click at [92, 142] on link at bounding box center [115, 153] width 187 height 39
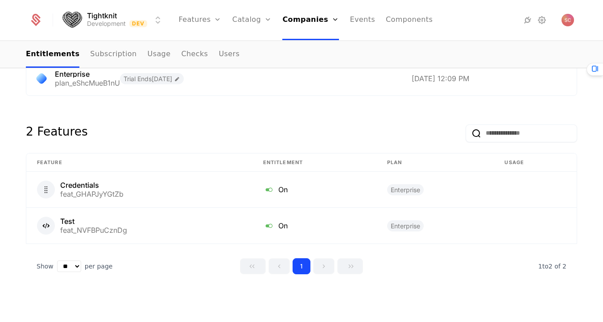
scroll to position [477, 0]
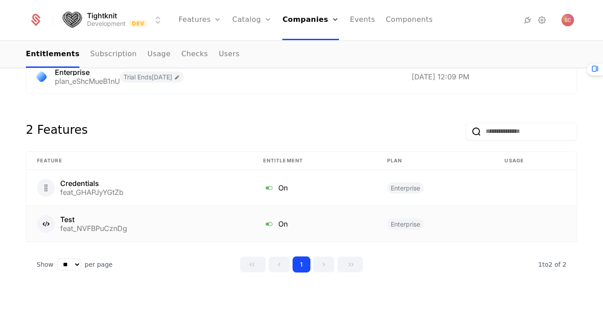
click at [268, 225] on icon at bounding box center [269, 224] width 12 height 12
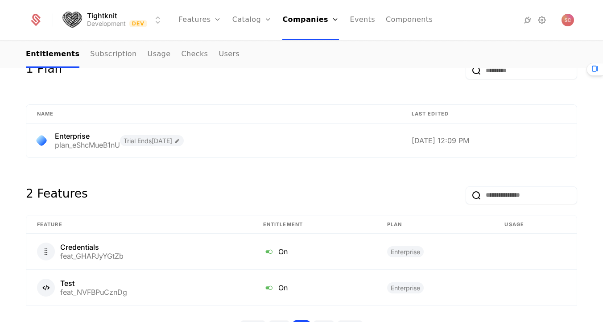
scroll to position [477, 0]
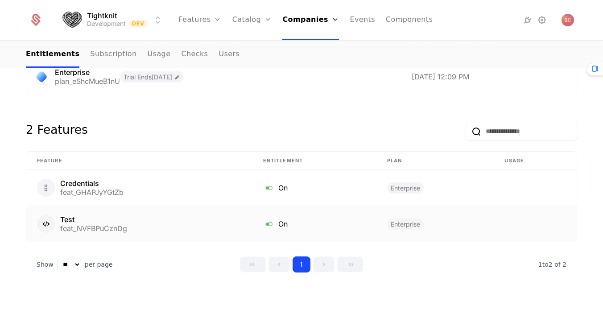
click at [68, 218] on div "Test" at bounding box center [93, 219] width 67 height 7
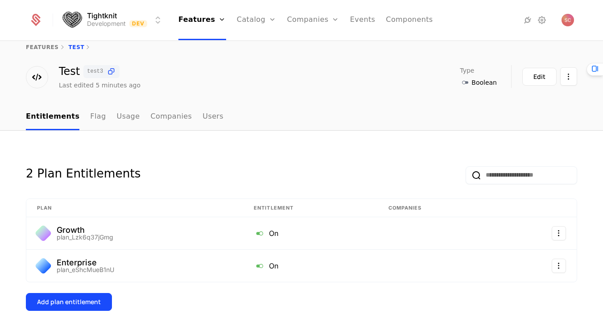
scroll to position [12, 0]
click at [90, 122] on link "Flag" at bounding box center [98, 117] width 16 height 26
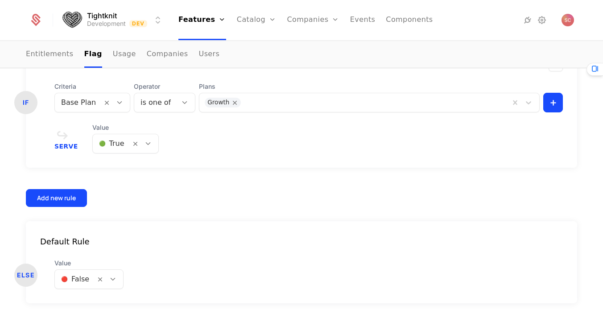
scroll to position [373, 0]
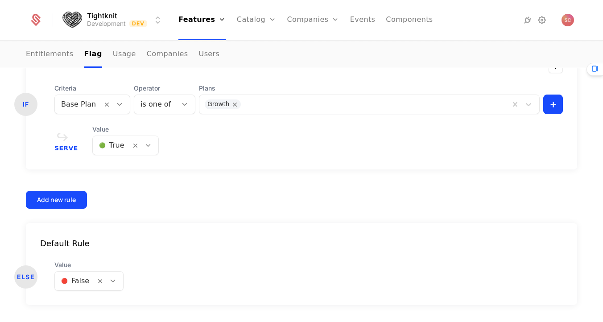
click at [144, 142] on icon at bounding box center [148, 145] width 8 height 8
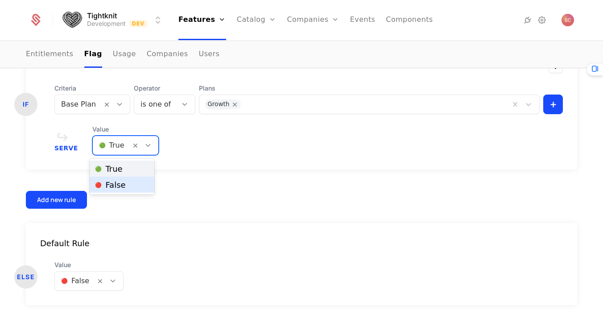
click at [128, 179] on div "🔴 False" at bounding box center [122, 185] width 64 height 16
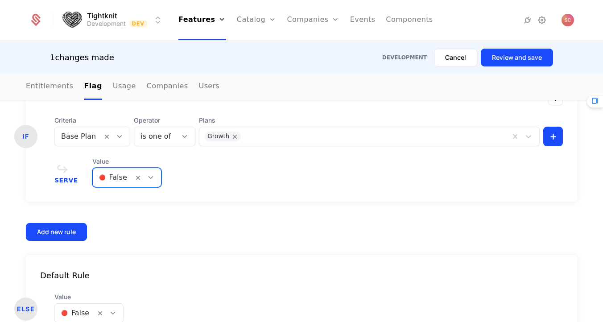
click at [507, 62] on button "Review and save" at bounding box center [517, 58] width 72 height 18
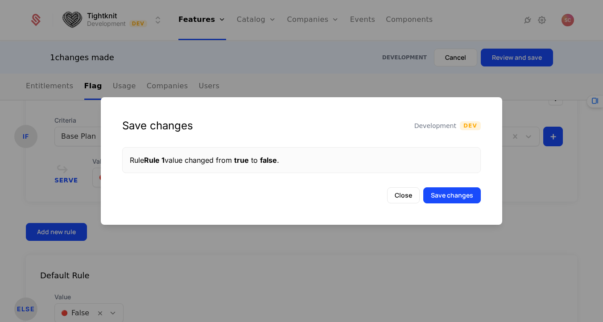
click at [448, 201] on button "Save changes" at bounding box center [452, 195] width 58 height 16
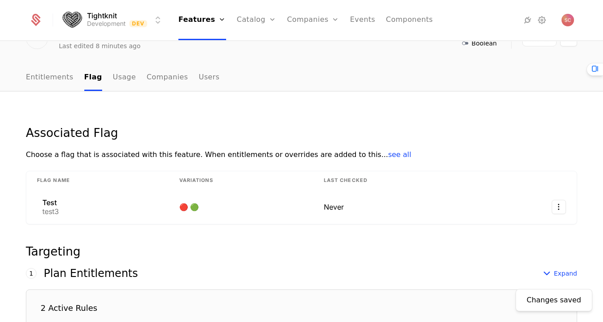
scroll to position [0, 0]
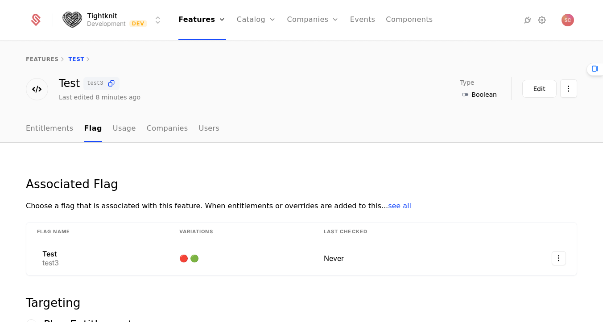
click at [150, 136] on link "Companies" at bounding box center [167, 129] width 41 height 26
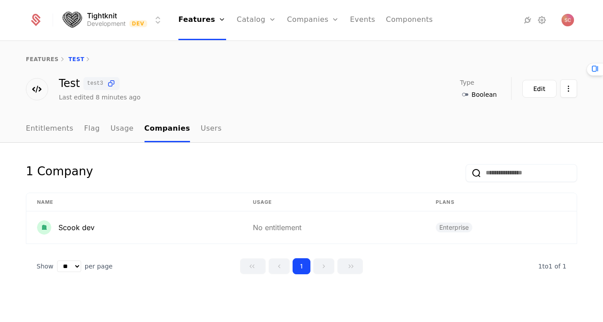
click at [112, 126] on link "Usage" at bounding box center [122, 129] width 23 height 26
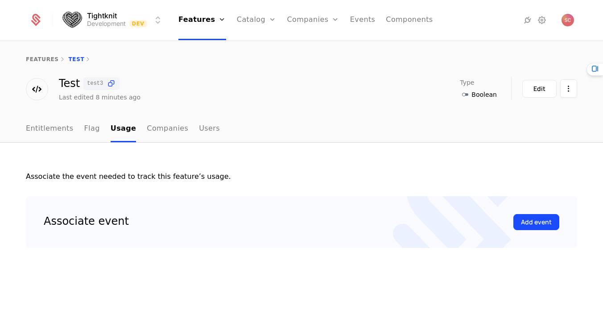
click at [89, 130] on link "Flag" at bounding box center [92, 129] width 16 height 26
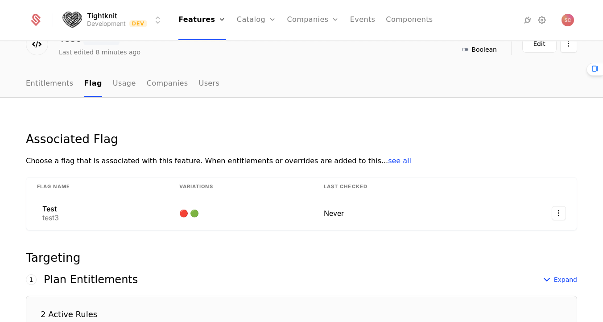
scroll to position [46, 0]
click at [62, 82] on link "Entitlements" at bounding box center [50, 83] width 48 height 26
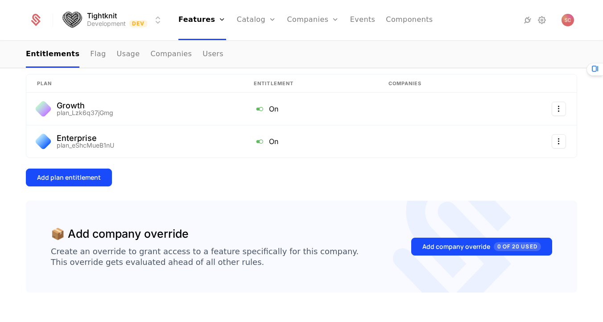
scroll to position [156, 0]
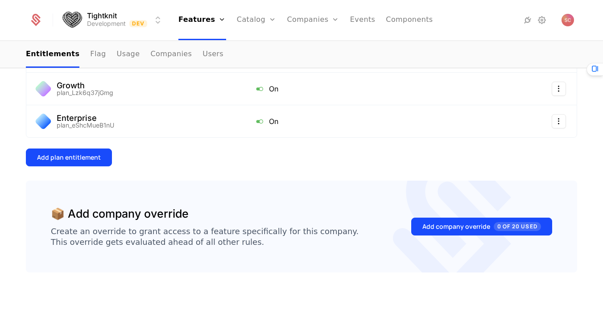
click at [436, 221] on button "Add company override 0 of 20 Used" at bounding box center [481, 227] width 141 height 18
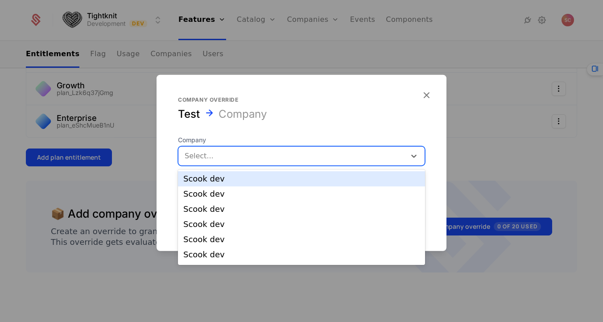
click at [298, 163] on div "Select..." at bounding box center [291, 156] width 227 height 16
click at [283, 181] on div "Scook dev" at bounding box center [301, 179] width 236 height 8
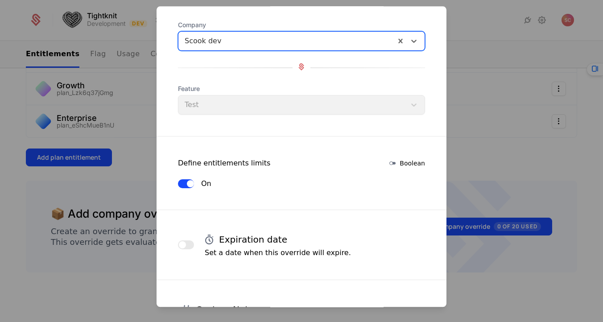
scroll to position [65, 0]
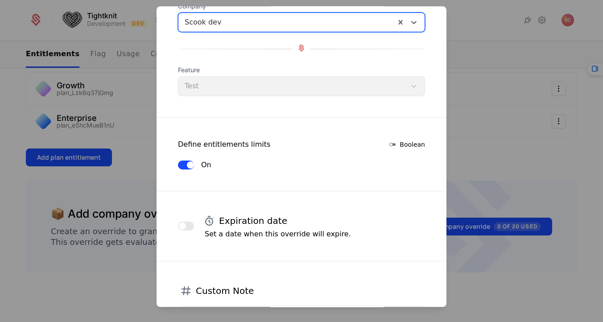
click at [185, 164] on button "On" at bounding box center [186, 164] width 16 height 9
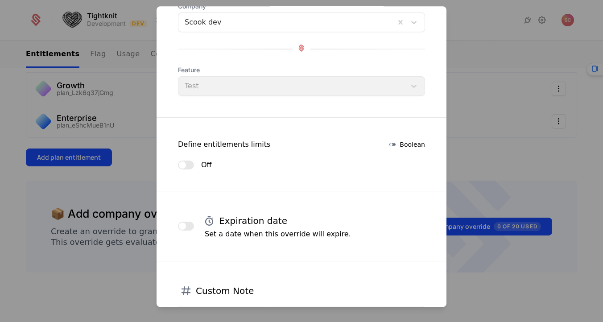
click at [241, 152] on form "Company override Test Scook dev Company Scook dev Feature Test Define entitleme…" at bounding box center [301, 178] width 290 height 474
click at [184, 164] on span "button" at bounding box center [182, 164] width 7 height 7
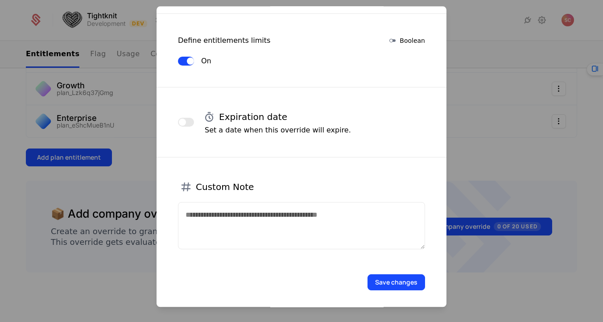
scroll to position [173, 0]
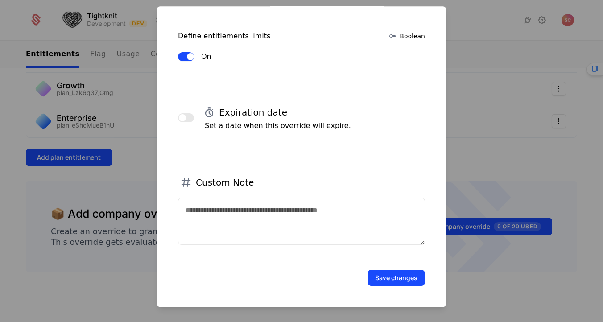
click at [184, 57] on button "On" at bounding box center [186, 56] width 16 height 9
click at [243, 210] on textarea at bounding box center [301, 220] width 247 height 47
type textarea "**********"
click at [392, 287] on form "**********" at bounding box center [301, 70] width 290 height 474
click at [393, 278] on button "Save changes" at bounding box center [396, 278] width 58 height 16
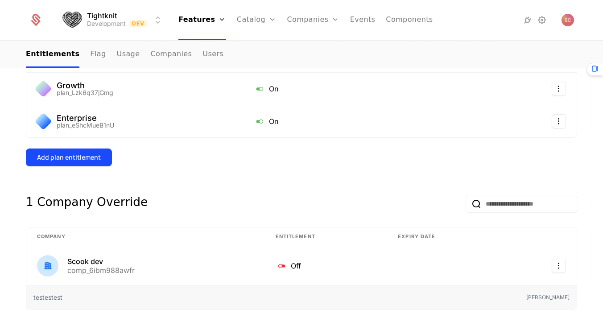
scroll to position [226, 0]
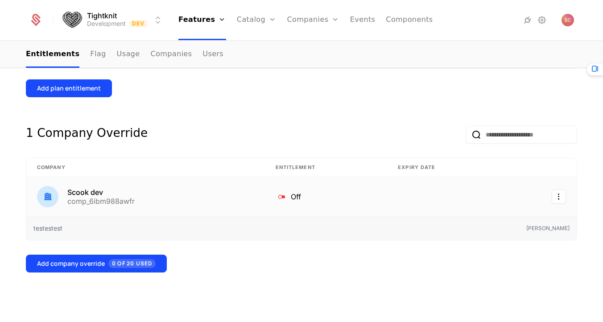
click at [94, 193] on div "Scook dev" at bounding box center [100, 192] width 67 height 7
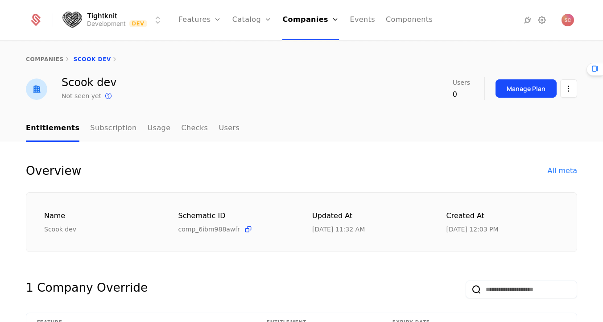
click at [69, 218] on div "Name" at bounding box center [100, 215] width 113 height 11
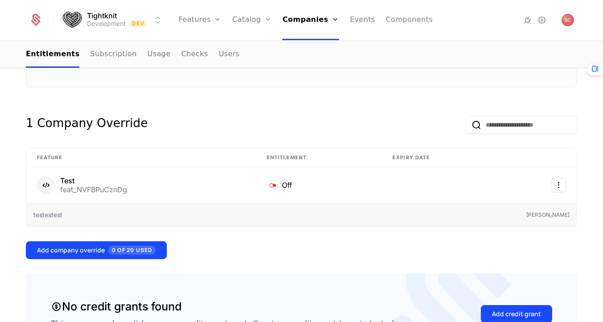
scroll to position [166, 0]
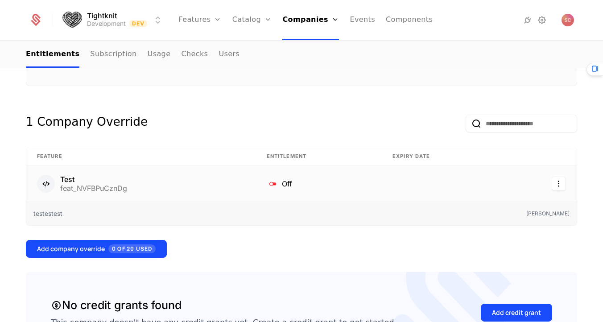
click at [67, 174] on td "Test feat_NVFBPuCznDg" at bounding box center [141, 184] width 230 height 36
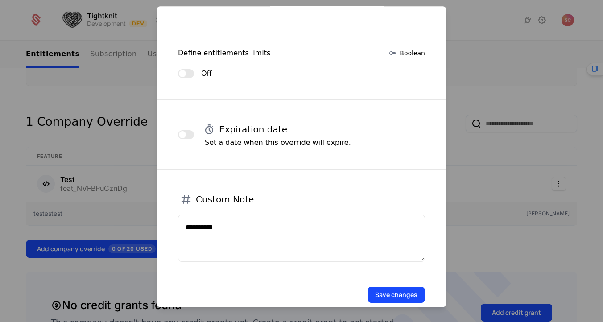
scroll to position [173, 0]
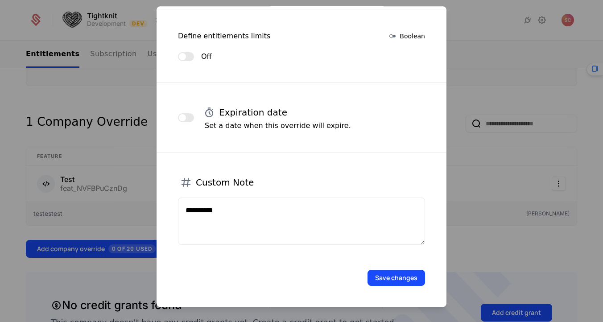
click at [492, 162] on div at bounding box center [301, 161] width 603 height 322
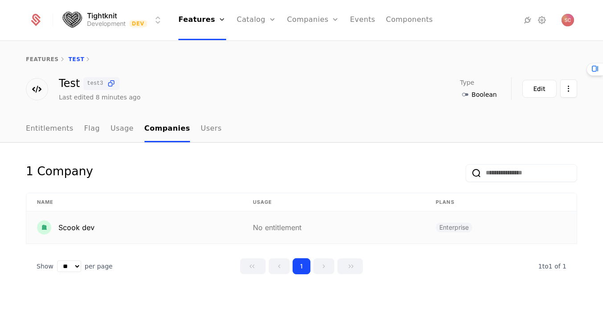
click at [73, 226] on div "Scook dev" at bounding box center [76, 227] width 36 height 11
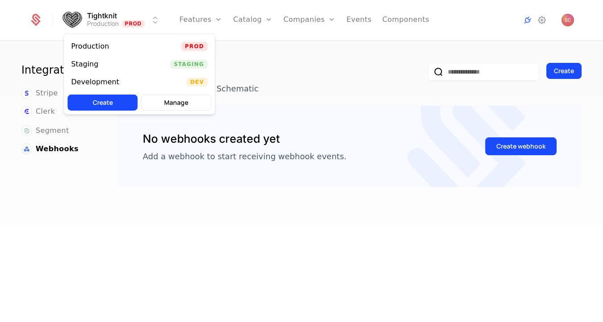
click at [156, 16] on html "Tightknit Production Prod Features Features Flags Catalog Plans Add Ons Credits…" at bounding box center [301, 161] width 603 height 322
click at [139, 82] on div "Development Dev" at bounding box center [139, 82] width 151 height 18
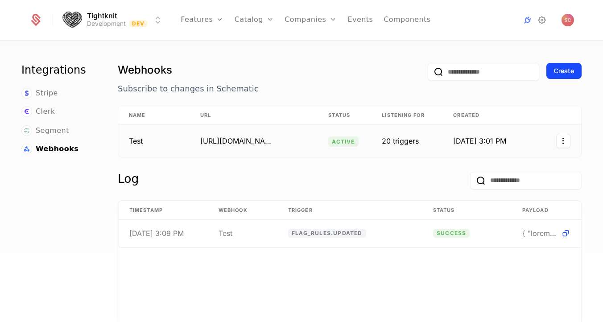
click at [248, 142] on div "[URL][DOMAIN_NAME]" at bounding box center [235, 141] width 71 height 11
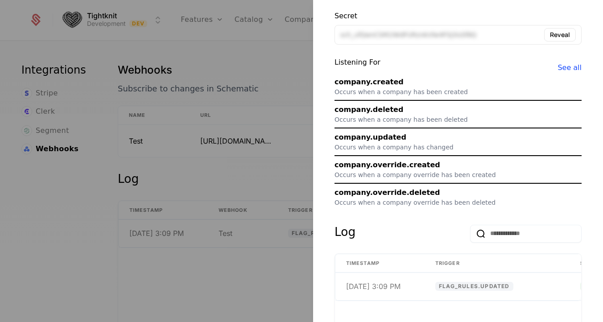
scroll to position [91, 0]
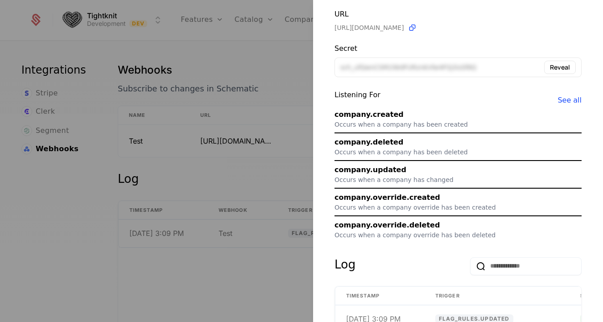
click at [205, 120] on div at bounding box center [301, 161] width 603 height 322
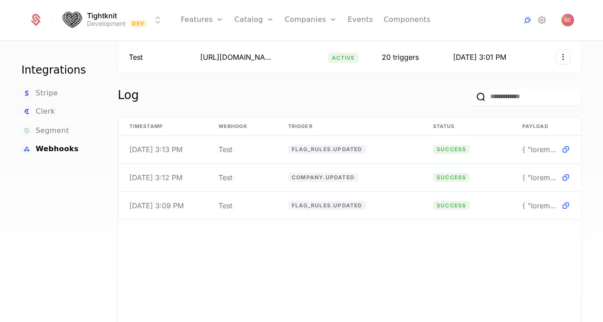
scroll to position [89, 0]
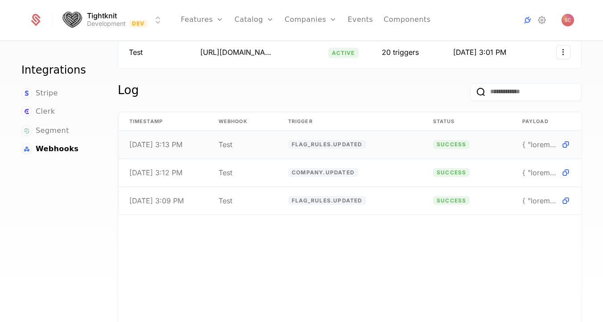
click at [565, 145] on icon at bounding box center [565, 144] width 9 height 9
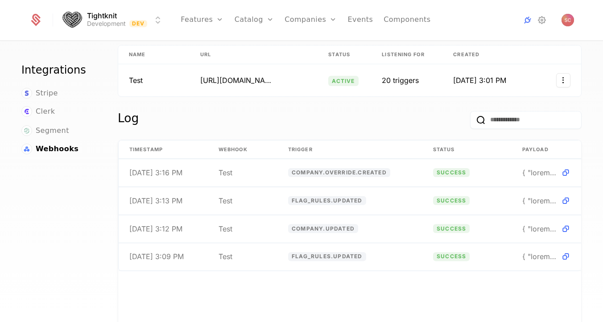
scroll to position [62, 0]
click at [565, 169] on icon at bounding box center [565, 171] width 9 height 9
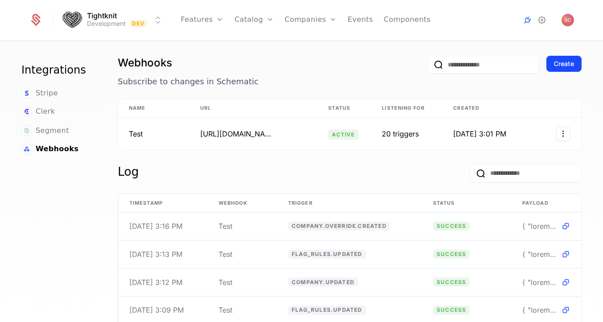
scroll to position [0, 0]
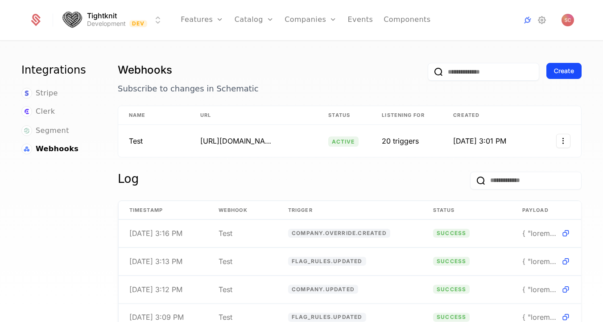
click at [567, 69] on div "Create" at bounding box center [564, 70] width 20 height 9
click at [561, 139] on html "Tightknit Development Dev Features Features Flags Catalog Plans Add Ons Credits…" at bounding box center [301, 161] width 603 height 322
click at [513, 186] on div "Edit" at bounding box center [526, 184] width 68 height 12
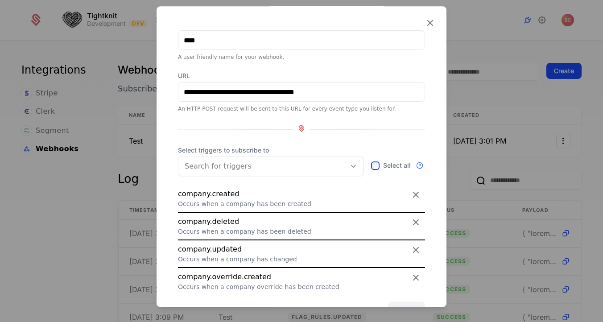
scroll to position [42, 0]
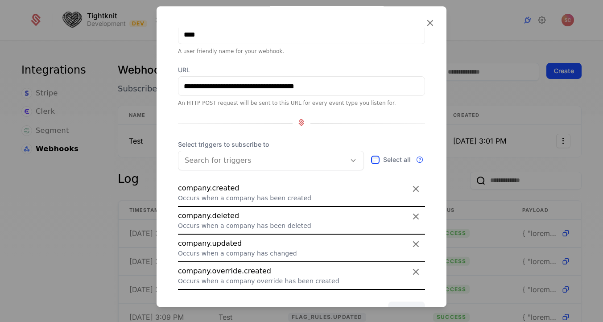
click at [301, 152] on div "Search for triggers" at bounding box center [261, 160] width 167 height 16
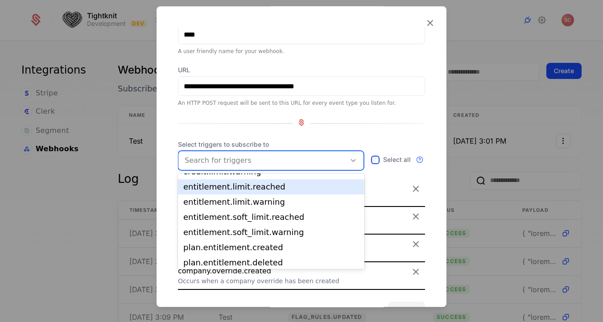
scroll to position [45, 0]
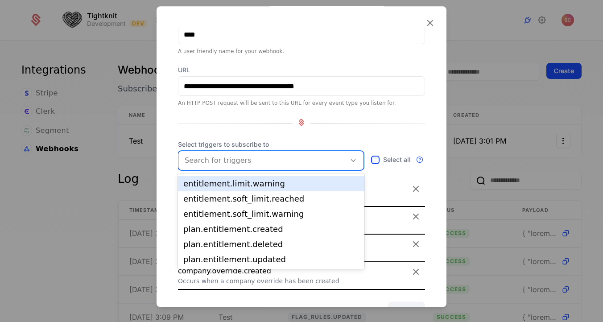
click at [339, 128] on div at bounding box center [301, 123] width 247 height 12
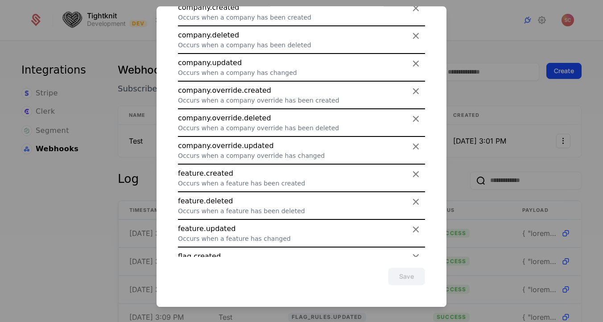
scroll to position [187, 0]
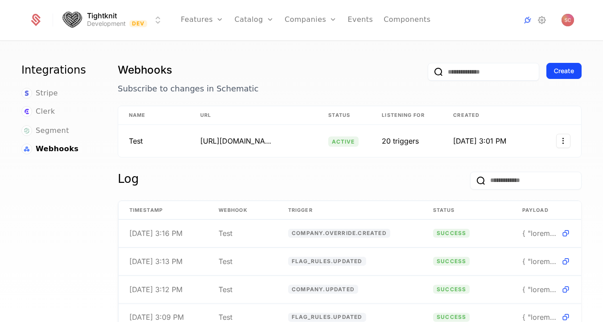
click at [158, 21] on html "Tightknit Development Dev Features Features Flags Catalog Plans Add Ons Credits…" at bounding box center [301, 161] width 603 height 322
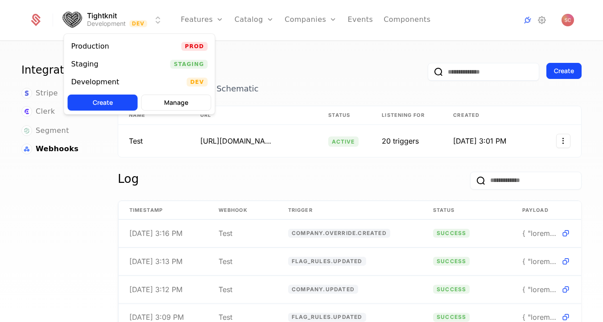
click at [147, 44] on div "Production Prod" at bounding box center [139, 46] width 151 height 18
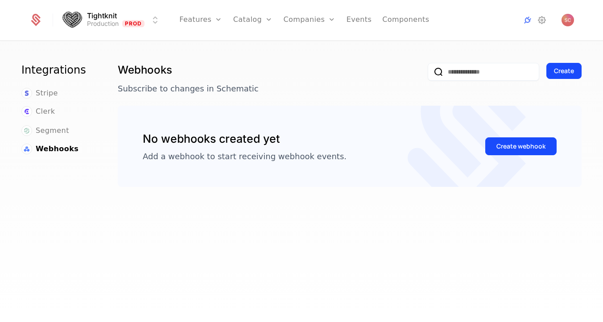
click at [154, 21] on html "Tightknit Production Prod Features Features Flags Catalog Plans Add Ons Credits…" at bounding box center [301, 161] width 603 height 322
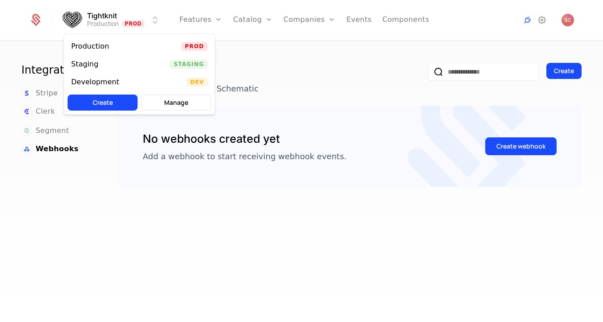
click at [138, 80] on div "Development Dev" at bounding box center [139, 82] width 151 height 18
